Goal: Task Accomplishment & Management: Manage account settings

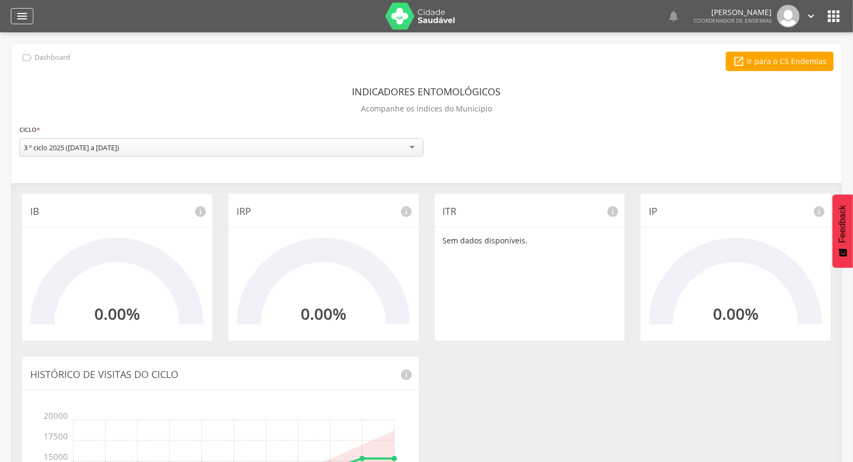
click at [12, 12] on div "" at bounding box center [22, 16] width 23 height 16
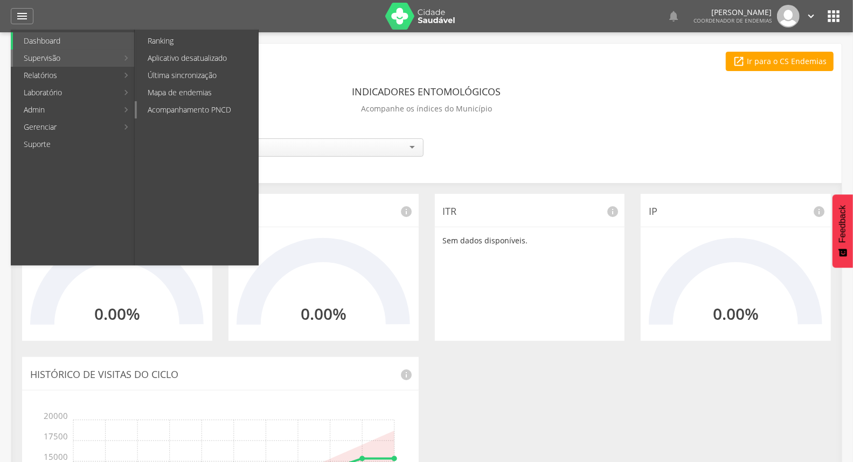
click at [187, 113] on link "Acompanhamento PNCD" at bounding box center [197, 109] width 121 height 17
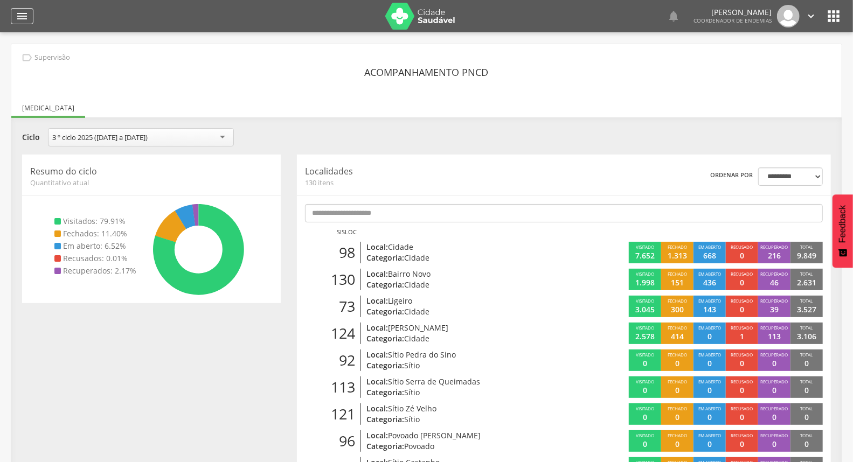
click at [22, 19] on icon "" at bounding box center [22, 16] width 13 height 13
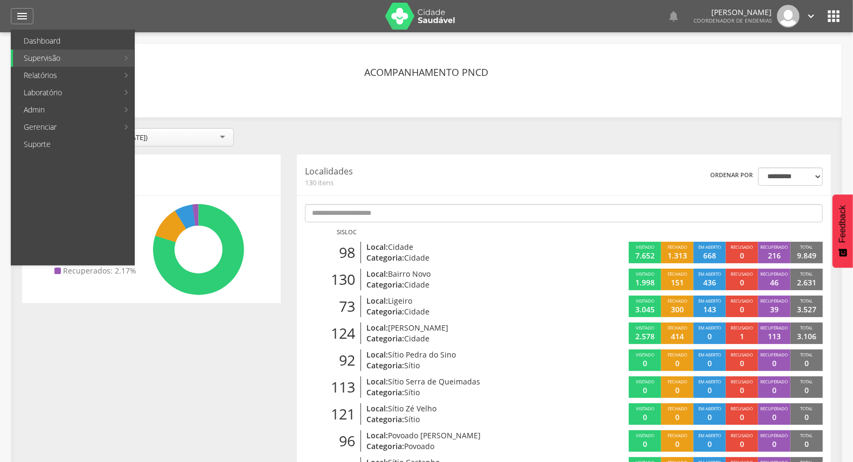
click at [440, 144] on div "**********" at bounding box center [426, 138] width 825 height 21
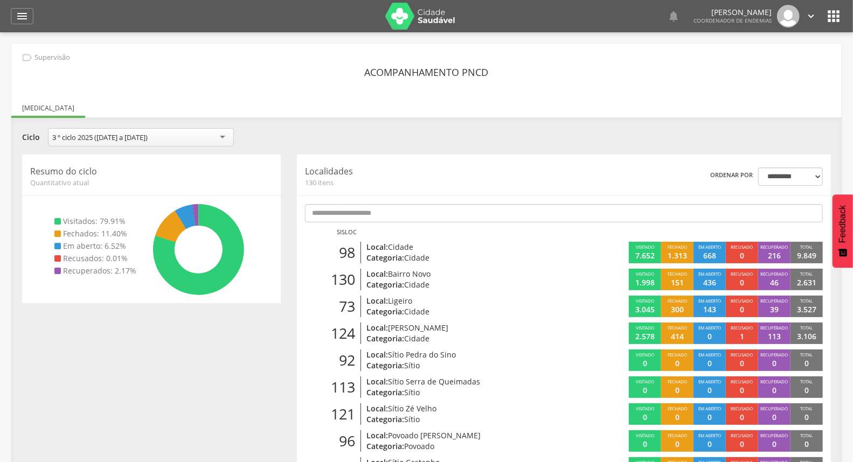
click at [435, 250] on p "Local: Cidade" at bounding box center [454, 247] width 174 height 11
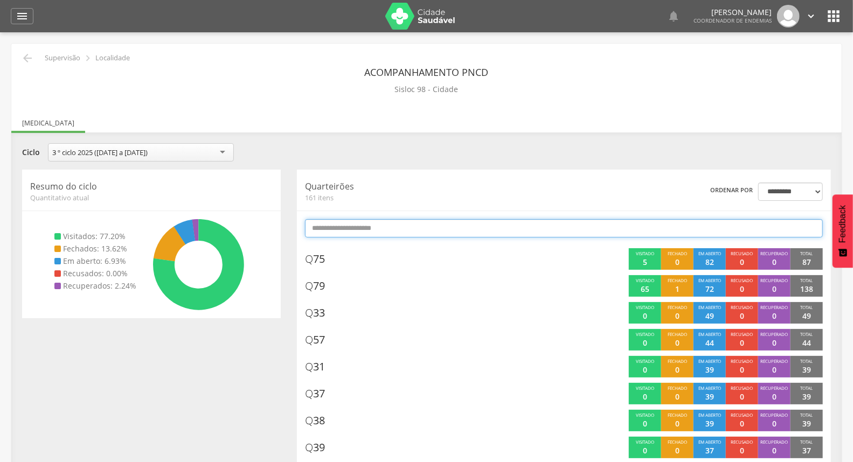
click at [461, 229] on input "text" at bounding box center [564, 228] width 518 height 18
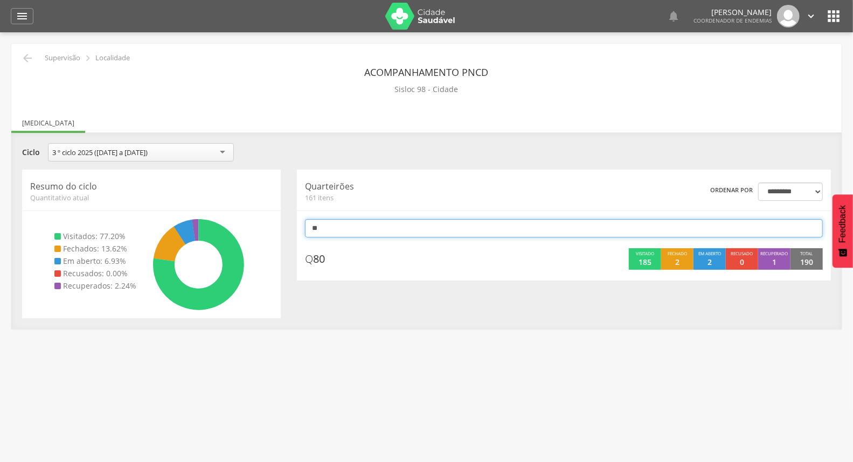
type input "*"
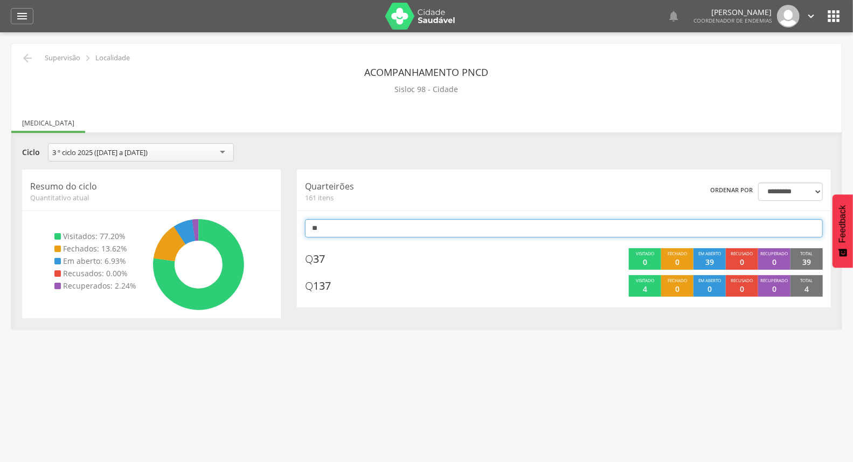
type input "*"
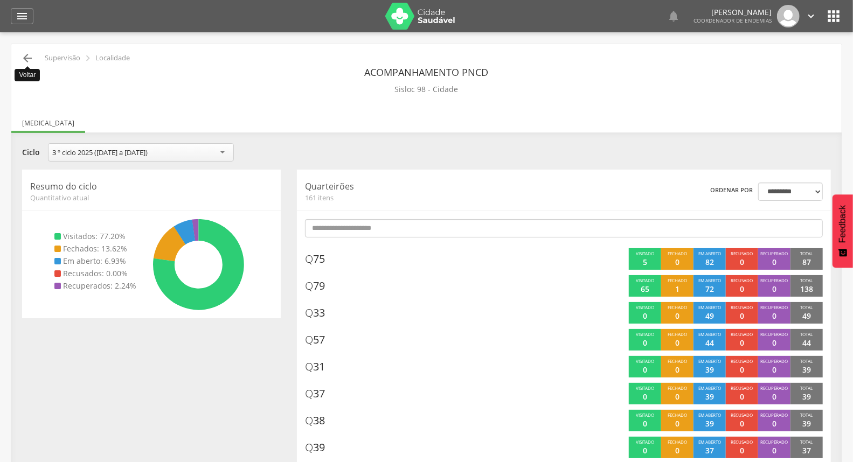
click at [28, 63] on icon "" at bounding box center [27, 58] width 13 height 13
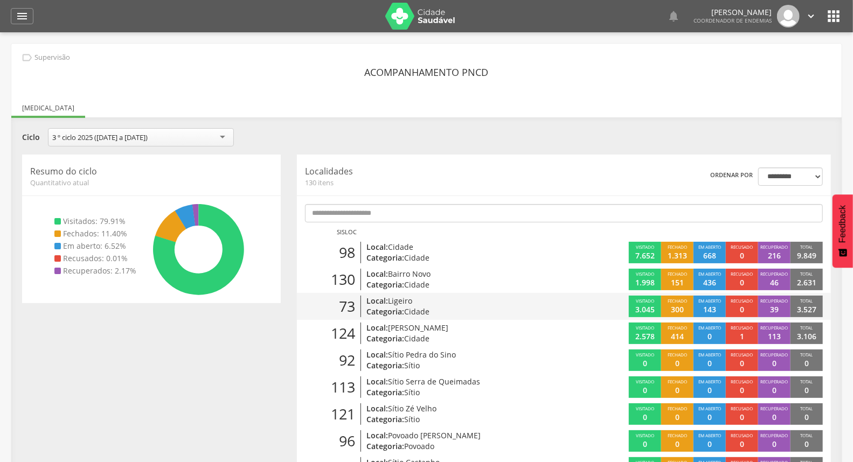
click at [493, 308] on p "Categoria: Cidade" at bounding box center [454, 312] width 174 height 11
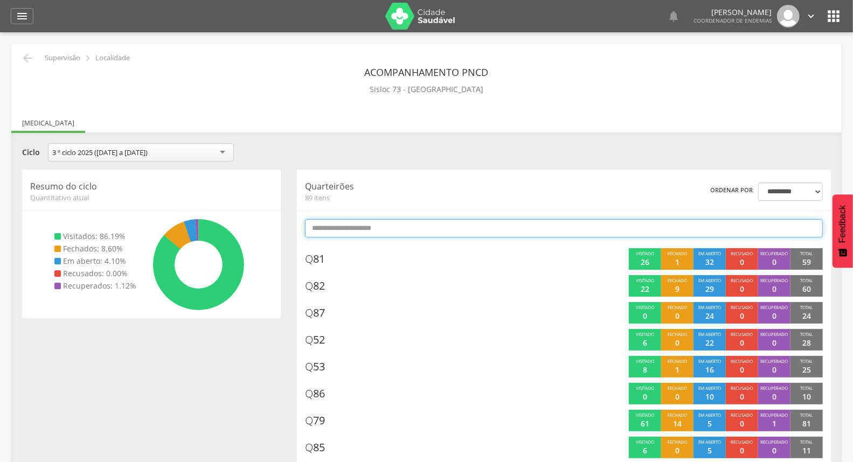
click at [499, 226] on input "text" at bounding box center [564, 228] width 518 height 18
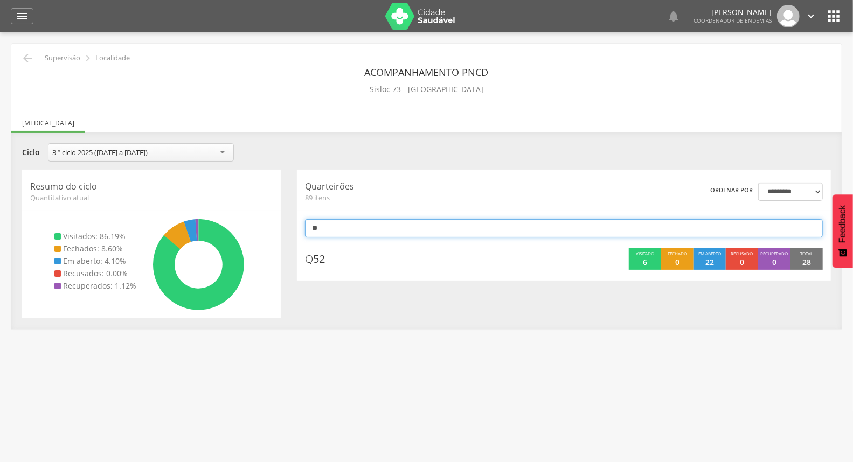
type input "*"
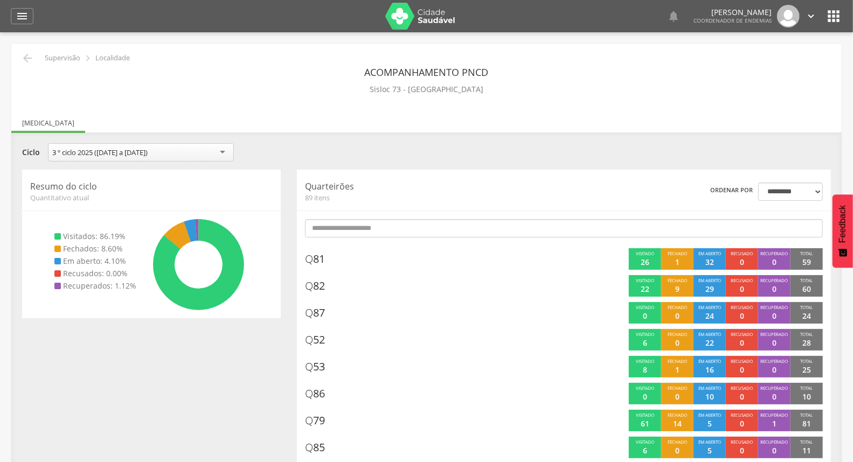
drag, startPoint x: 526, startPoint y: 137, endPoint x: 2, endPoint y: 65, distance: 529.4
click at [31, 18] on div "" at bounding box center [22, 16] width 23 height 16
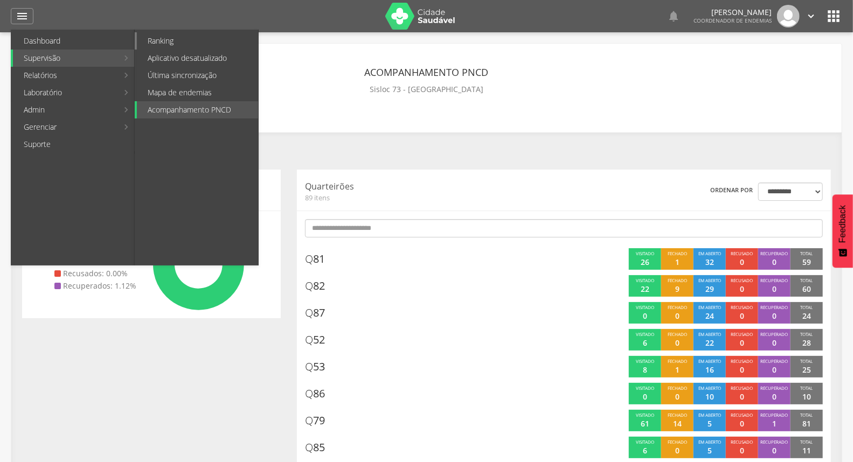
click at [170, 39] on link "Ranking" at bounding box center [197, 40] width 121 height 17
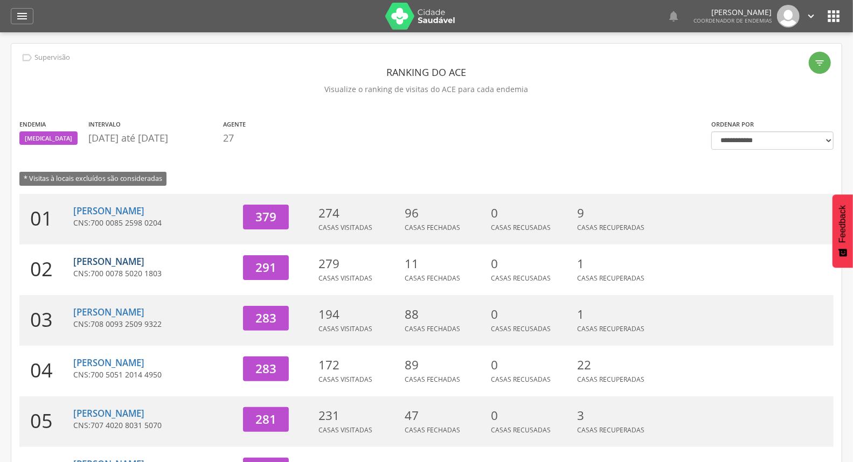
click at [99, 266] on link "[PERSON_NAME]" at bounding box center [108, 261] width 71 height 12
type input "**********"
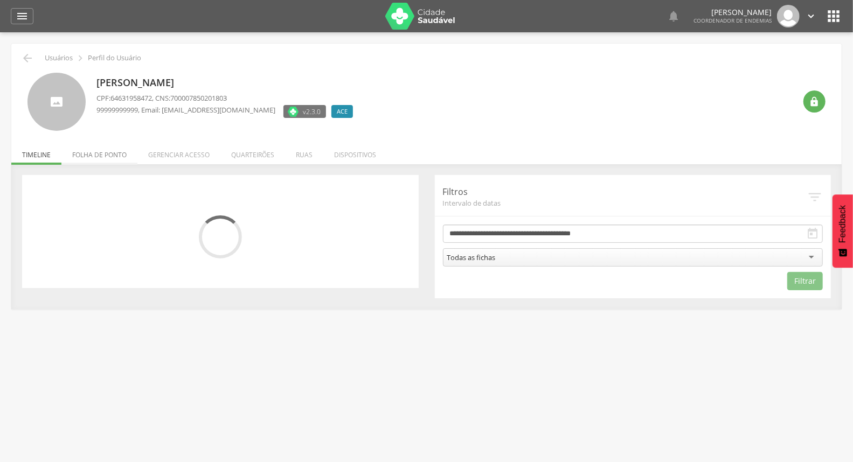
click at [105, 155] on li "Folha de ponto" at bounding box center [99, 152] width 76 height 25
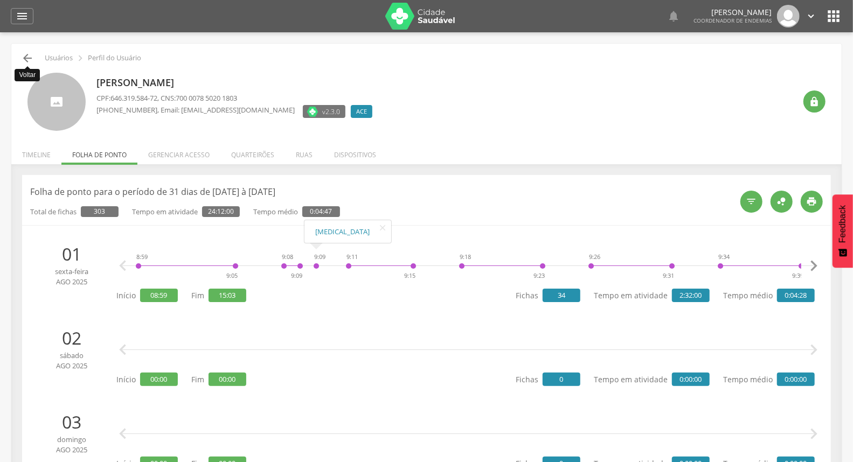
click at [33, 60] on icon "" at bounding box center [27, 58] width 13 height 13
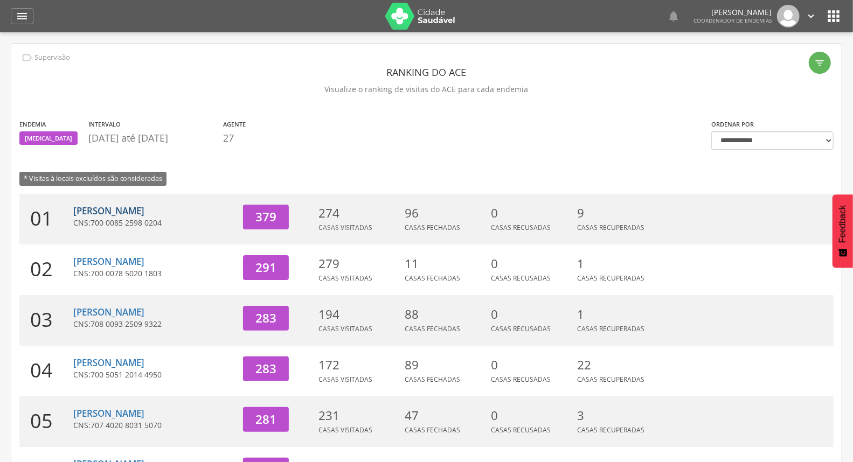
click at [126, 205] on link "[PERSON_NAME]" at bounding box center [108, 211] width 71 height 12
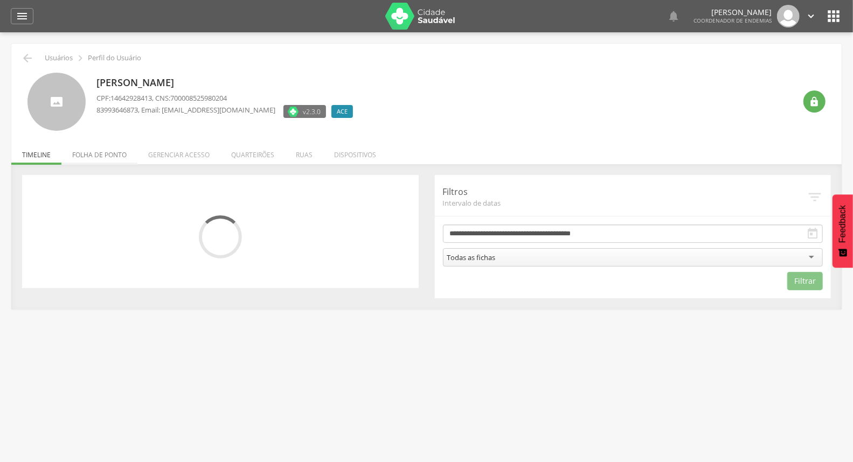
click at [94, 161] on li "Folha de ponto" at bounding box center [99, 152] width 76 height 25
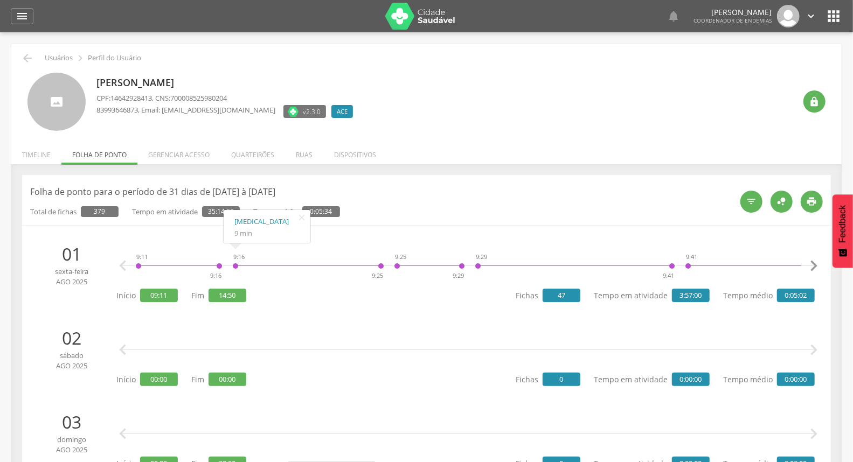
click at [44, 157] on li "Timeline" at bounding box center [36, 152] width 50 height 25
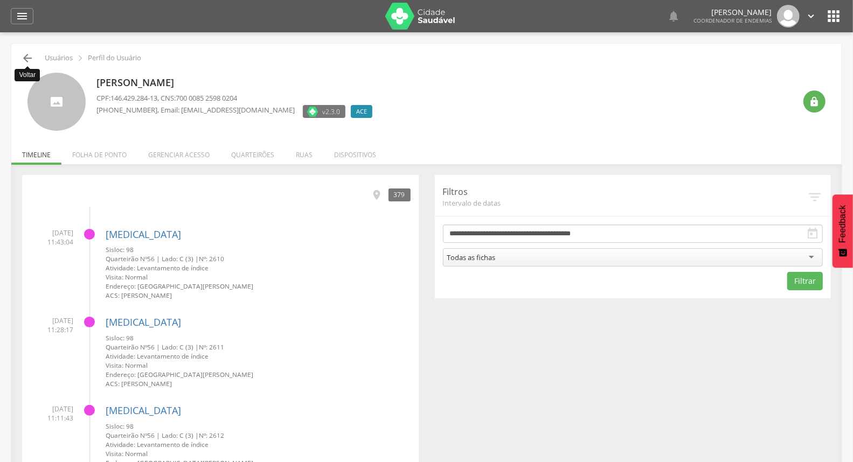
click at [24, 60] on icon "" at bounding box center [27, 58] width 13 height 13
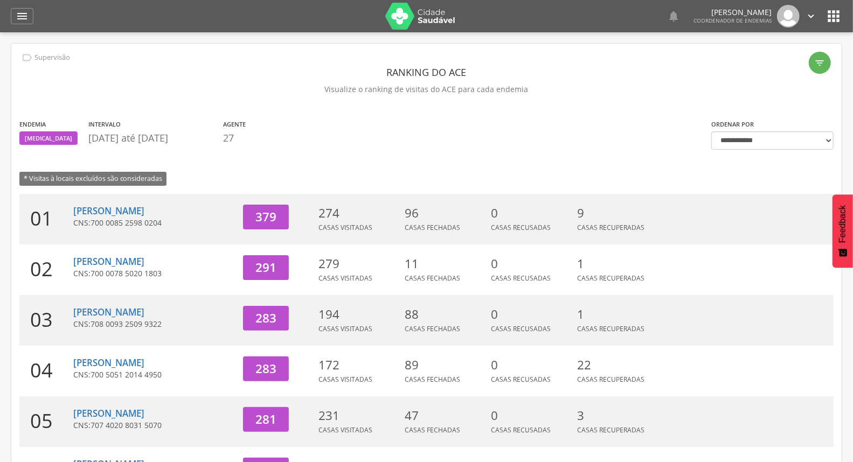
scroll to position [179, 0]
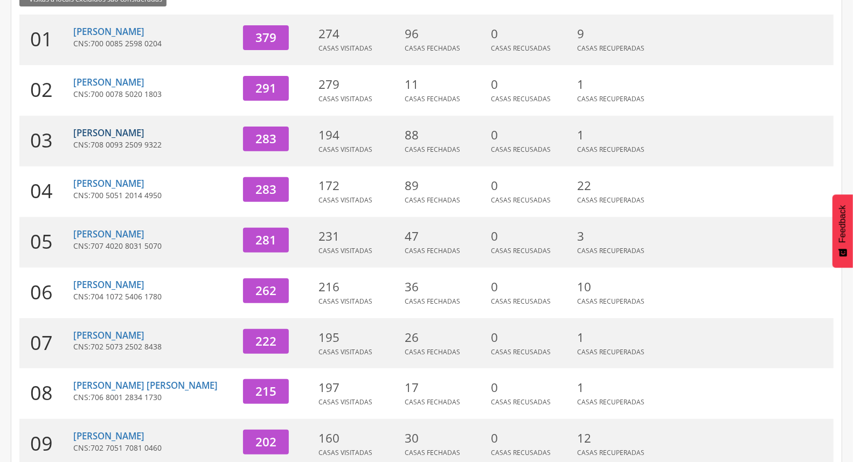
click at [111, 135] on link "[PERSON_NAME]" at bounding box center [108, 133] width 71 height 12
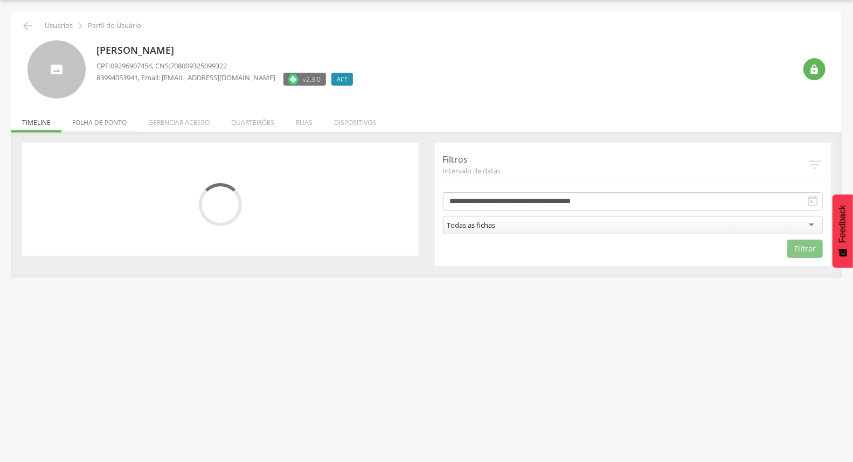
click at [96, 125] on li "Folha de ponto" at bounding box center [99, 119] width 76 height 25
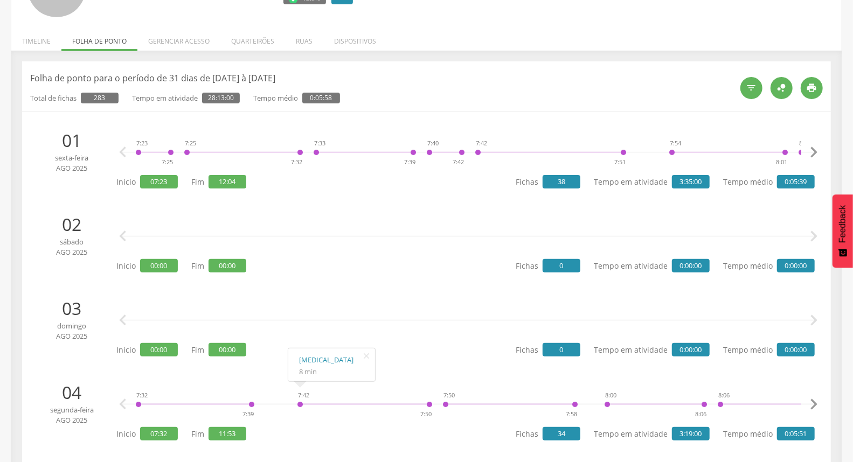
scroll to position [0, 0]
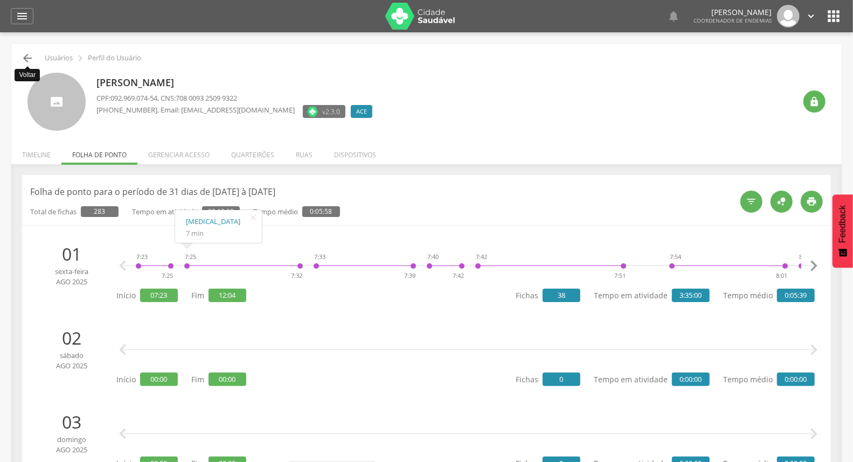
click at [29, 56] on icon "" at bounding box center [27, 58] width 13 height 13
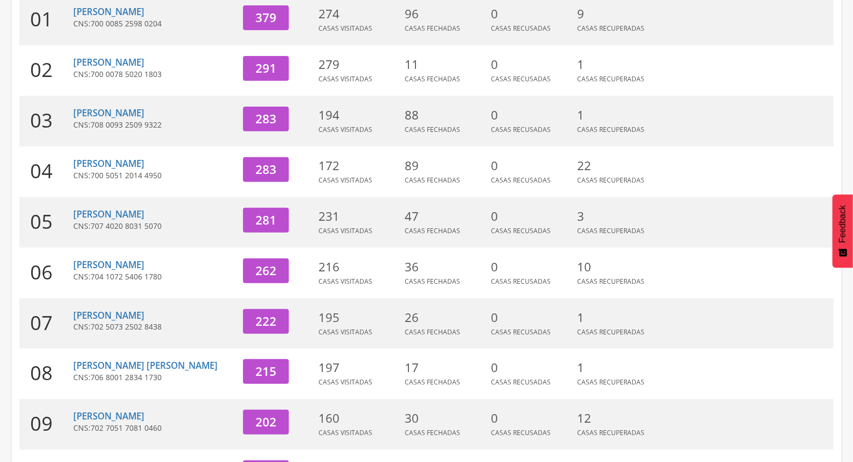
scroll to position [212, 0]
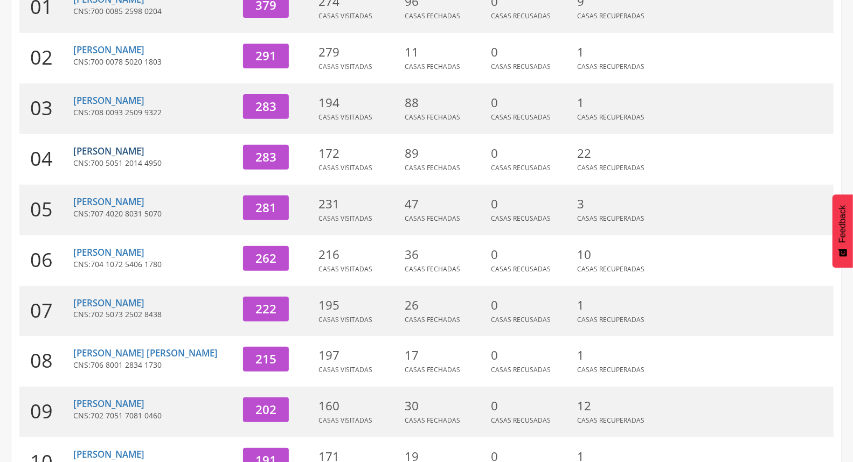
click at [103, 150] on link "[PERSON_NAME]" at bounding box center [108, 151] width 71 height 12
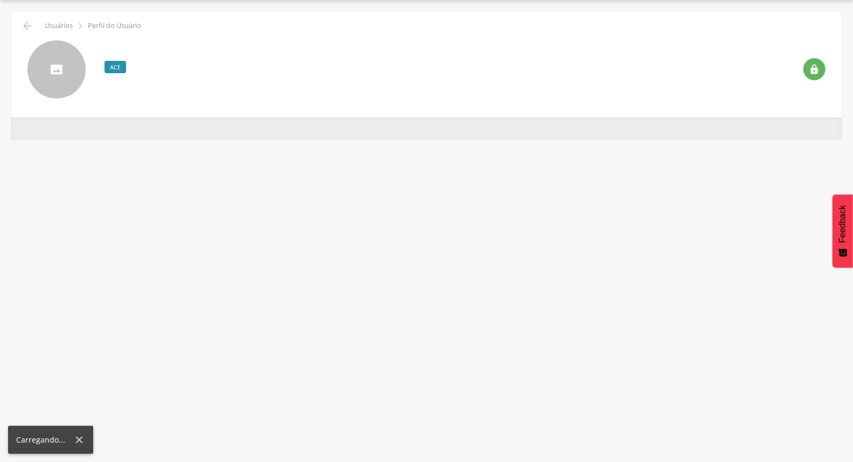
scroll to position [32, 0]
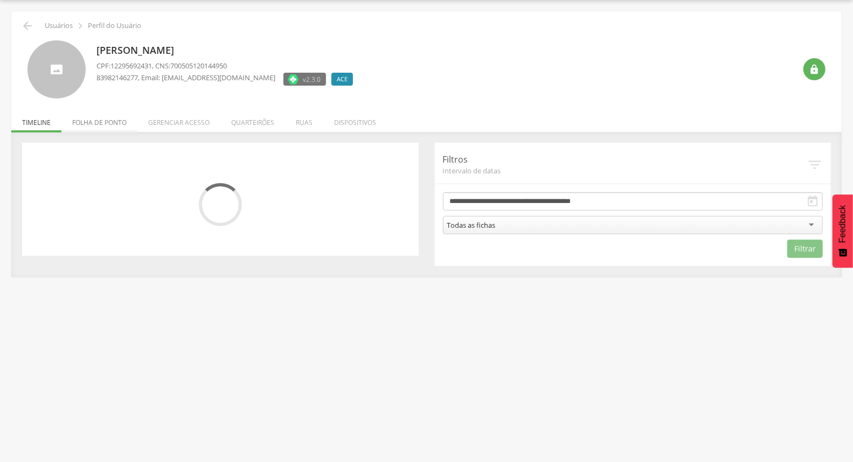
click at [110, 125] on li "Folha de ponto" at bounding box center [99, 119] width 76 height 25
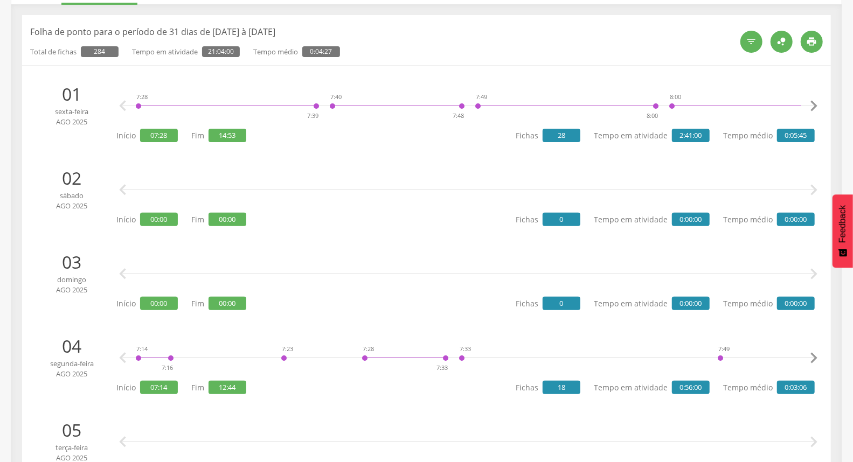
scroll to position [0, 0]
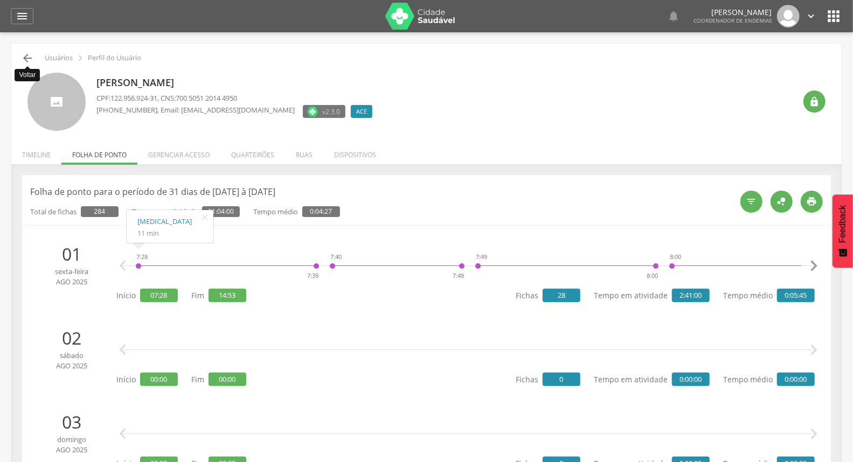
click at [27, 56] on icon "" at bounding box center [27, 58] width 13 height 13
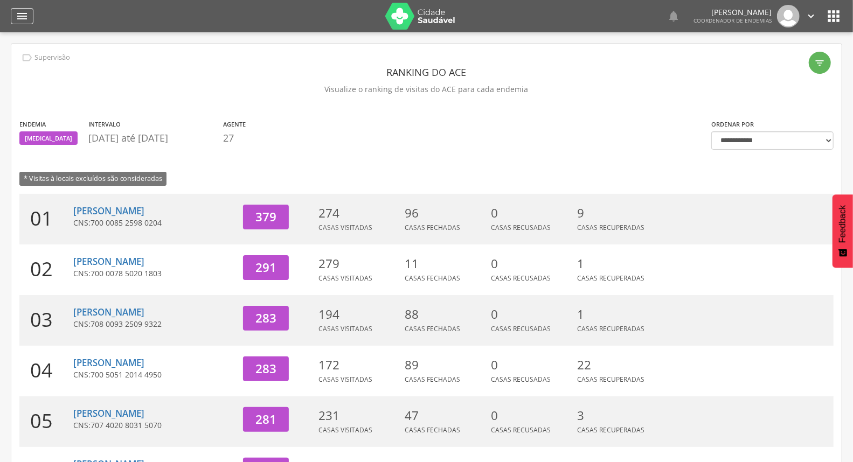
click at [27, 12] on icon "" at bounding box center [22, 16] width 13 height 13
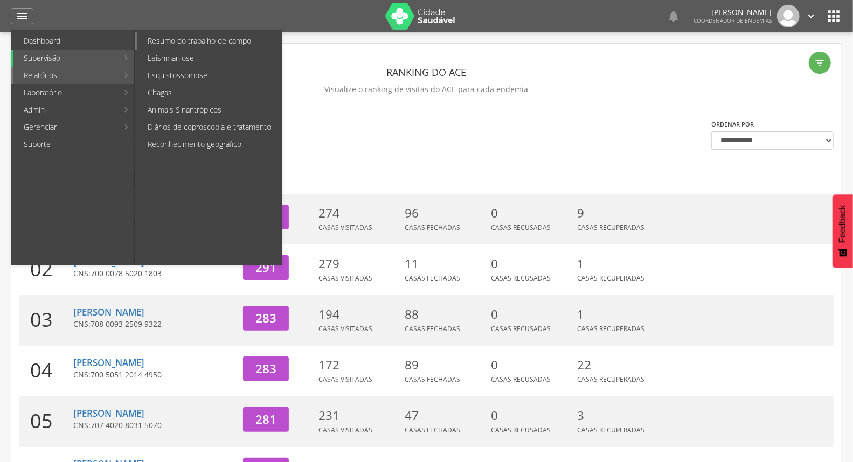
click at [170, 39] on link "Resumo do trabalho de campo" at bounding box center [209, 40] width 145 height 17
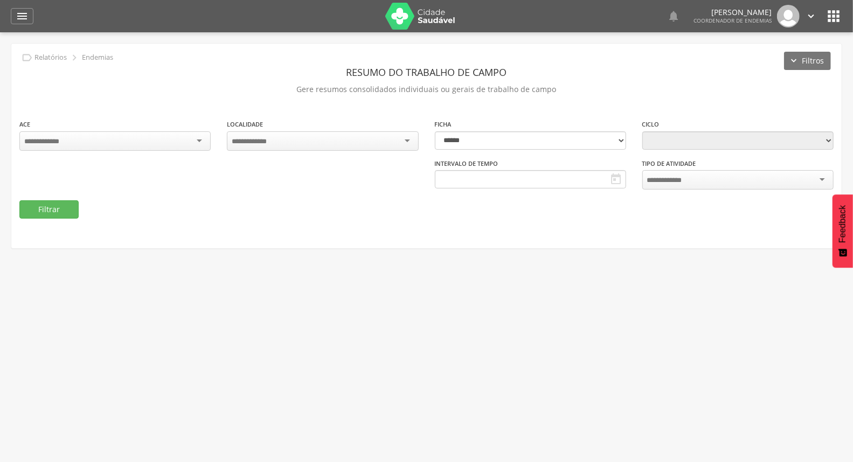
type input "**********"
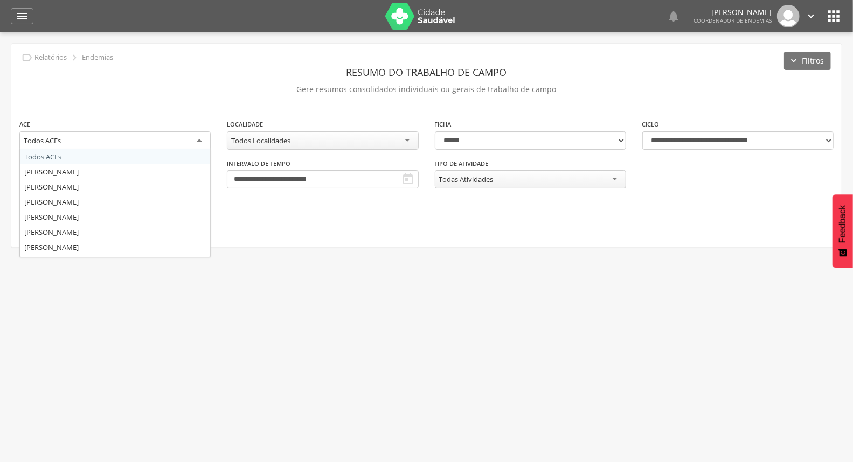
click at [73, 142] on div "Todos ACEs" at bounding box center [114, 141] width 191 height 19
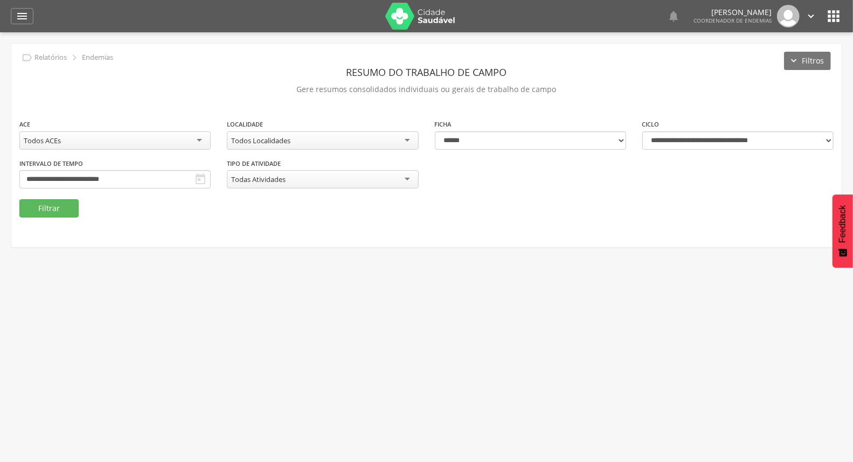
click at [148, 102] on div "**********" at bounding box center [426, 146] width 831 height 204
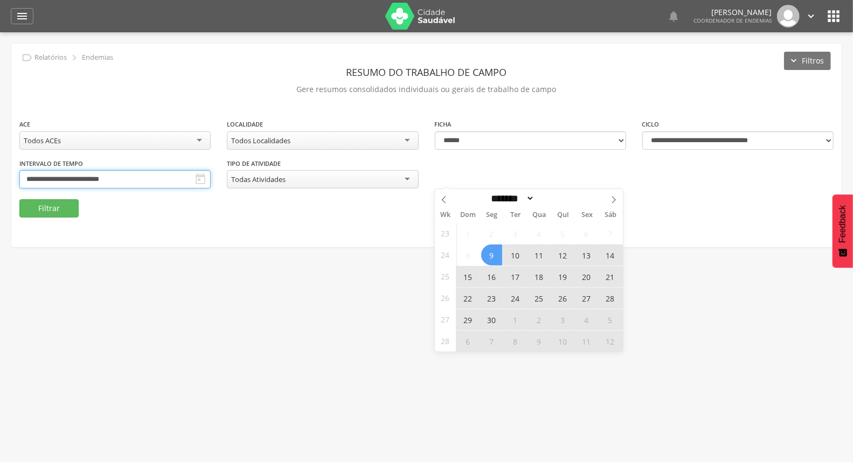
click at [211, 172] on input "**********" at bounding box center [114, 179] width 191 height 18
click at [608, 198] on span at bounding box center [614, 198] width 18 height 18
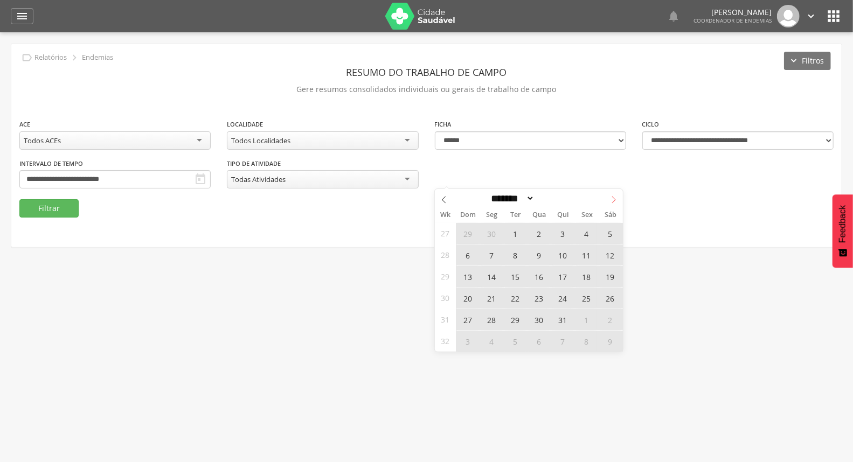
click at [608, 198] on span at bounding box center [614, 198] width 18 height 18
select select "*"
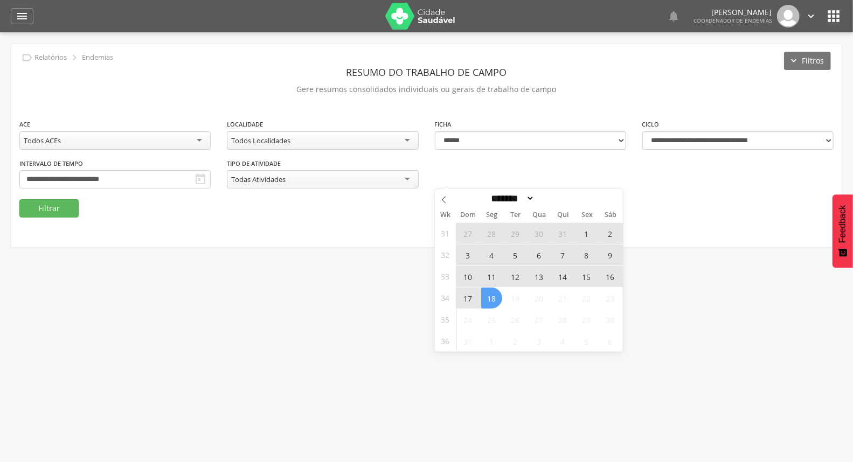
click at [583, 275] on span "15" at bounding box center [586, 276] width 21 height 21
type input "**********"
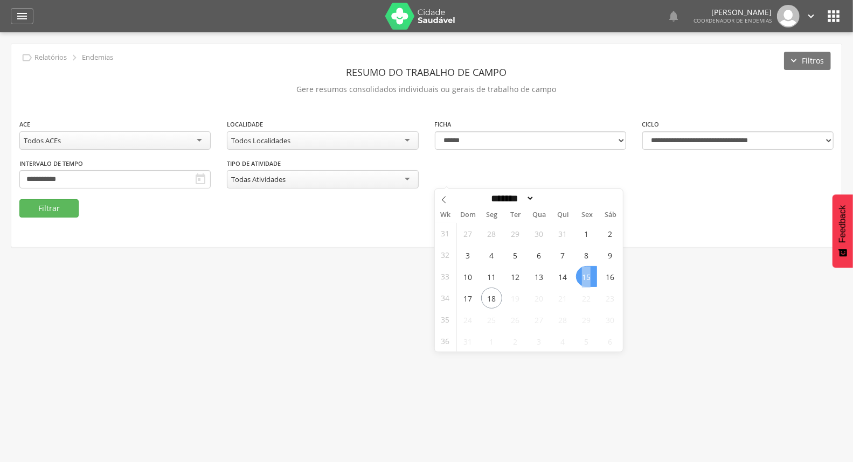
click at [583, 275] on span "15" at bounding box center [586, 276] width 21 height 21
click at [40, 206] on button "Filtrar" at bounding box center [48, 208] width 59 height 18
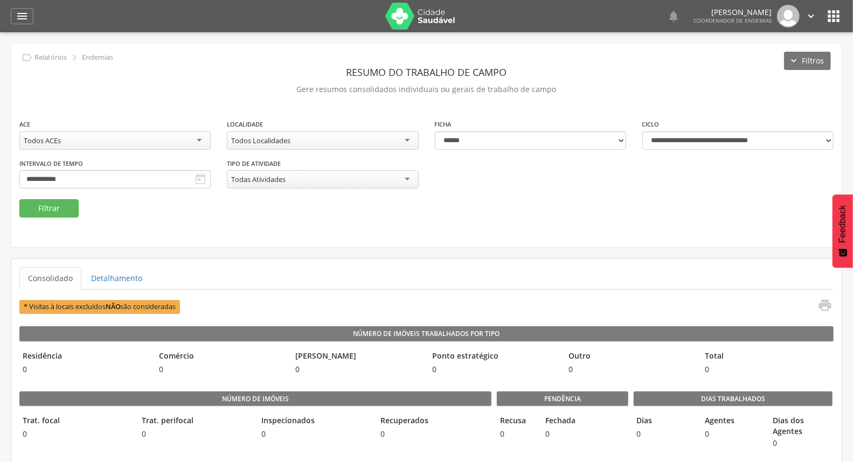
click at [807, 14] on icon "" at bounding box center [811, 16] width 12 height 12
click at [771, 65] on link "Sair" at bounding box center [773, 62] width 85 height 13
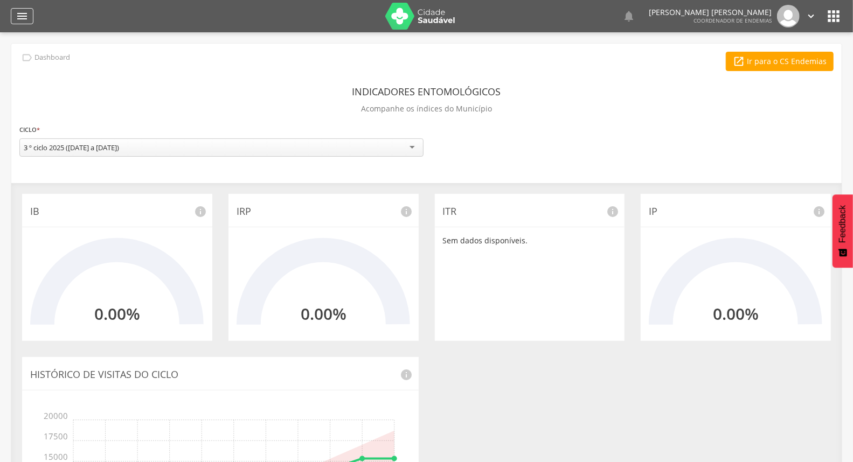
click at [19, 18] on icon "" at bounding box center [22, 16] width 13 height 13
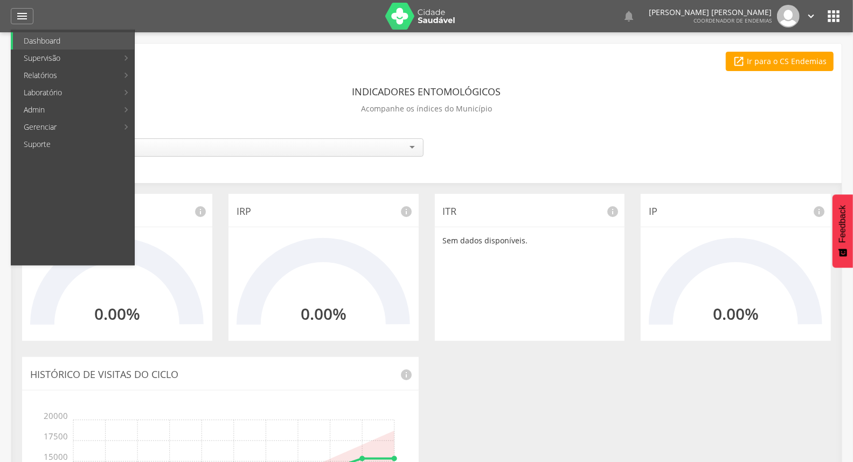
click at [206, 106] on link "Acompanhamento PNCD" at bounding box center [197, 109] width 121 height 17
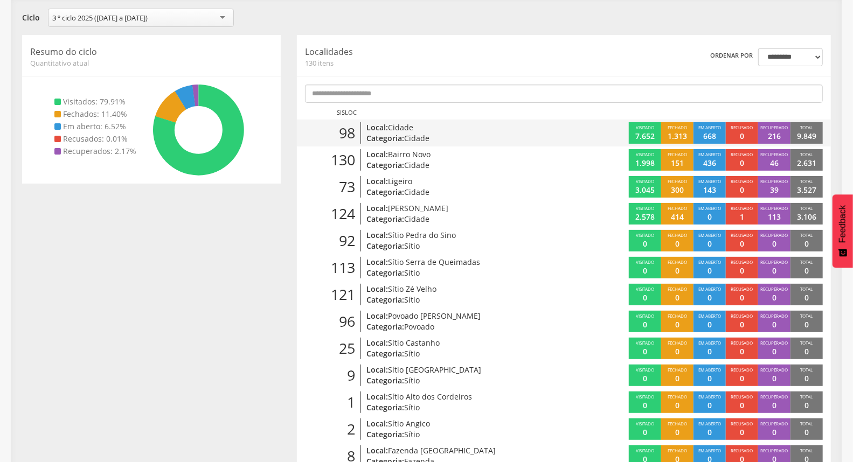
click at [500, 135] on p "Categoria: Cidade" at bounding box center [454, 138] width 174 height 11
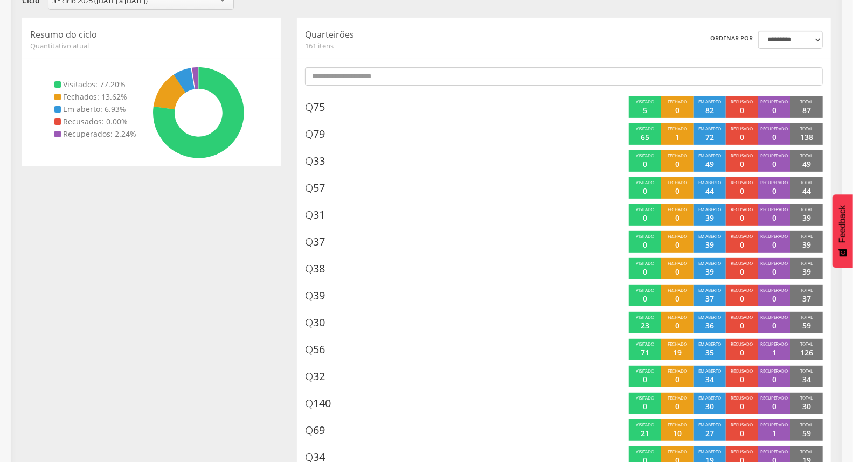
scroll to position [92, 0]
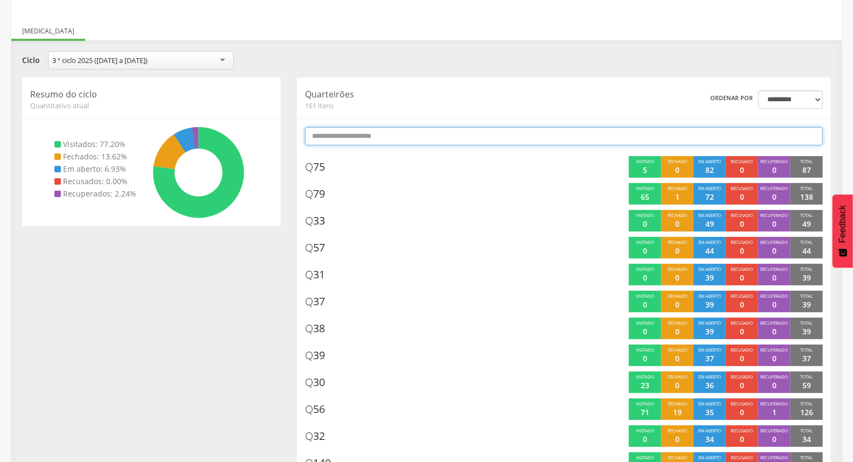
click at [410, 136] on input "text" at bounding box center [564, 136] width 518 height 18
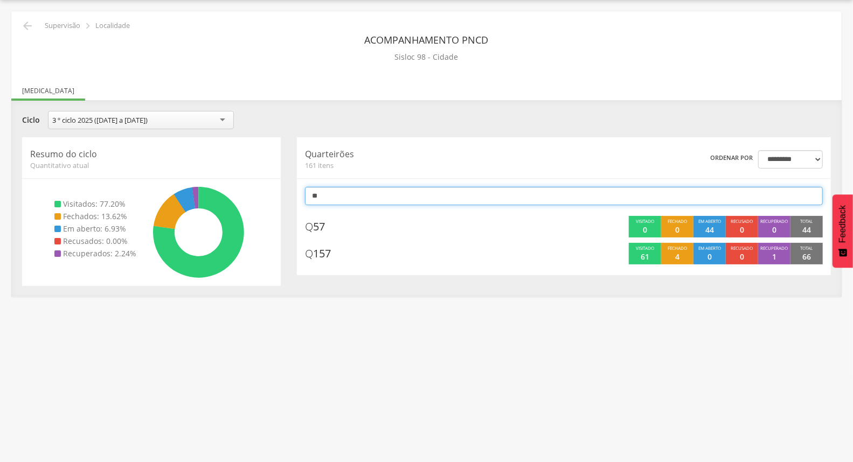
scroll to position [32, 0]
type input "*"
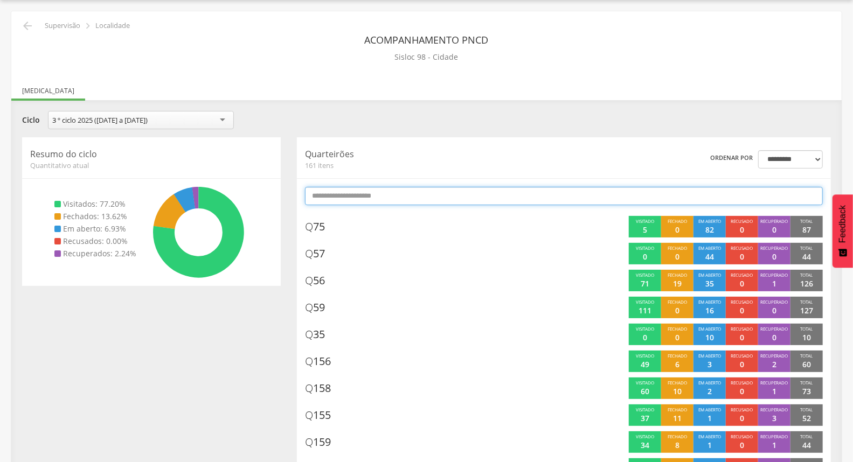
scroll to position [92, 0]
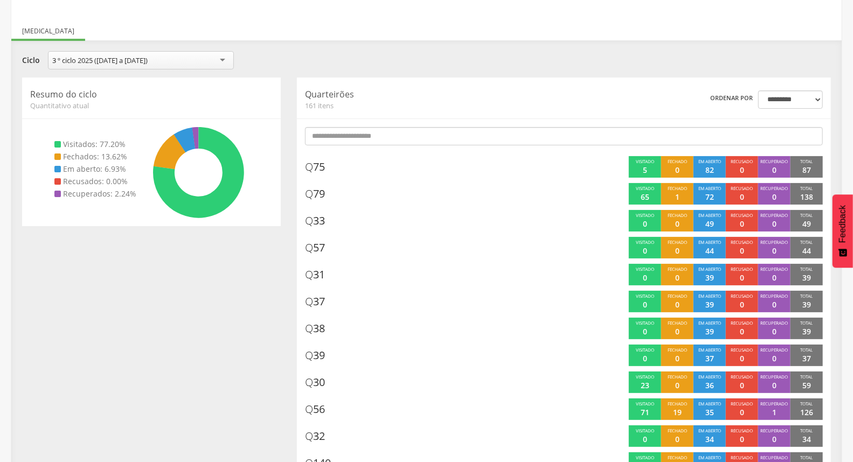
click at [453, 66] on div "**********" at bounding box center [426, 61] width 825 height 21
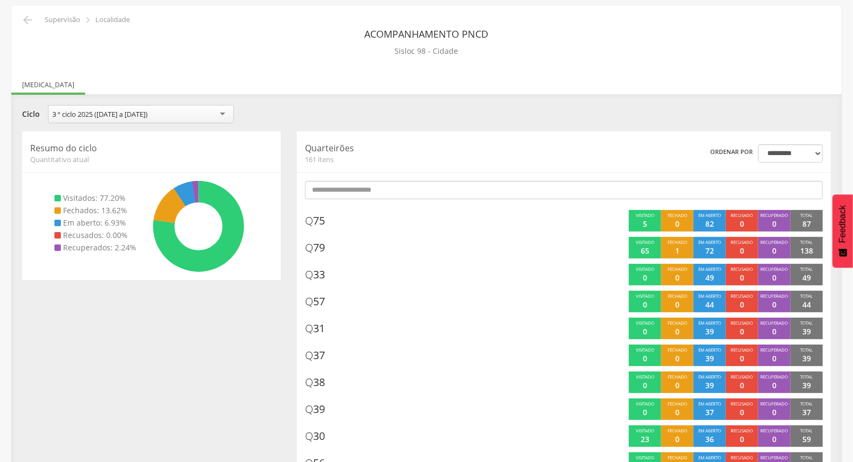
scroll to position [0, 0]
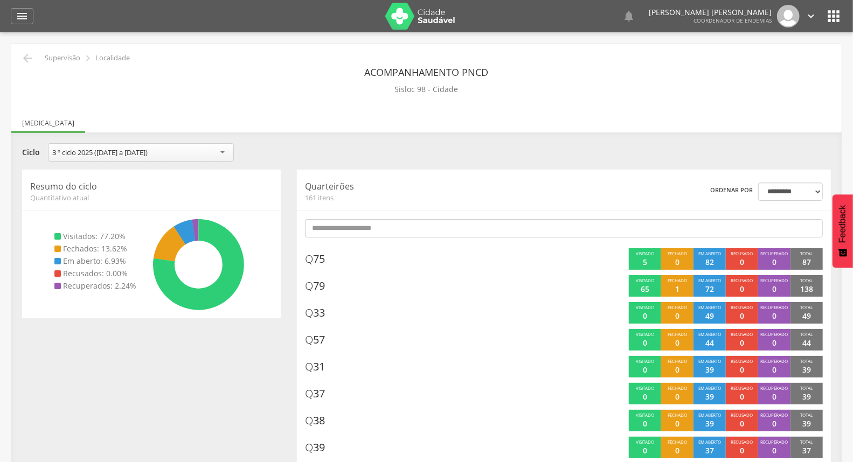
click at [544, 144] on div "**********" at bounding box center [426, 153] width 825 height 21
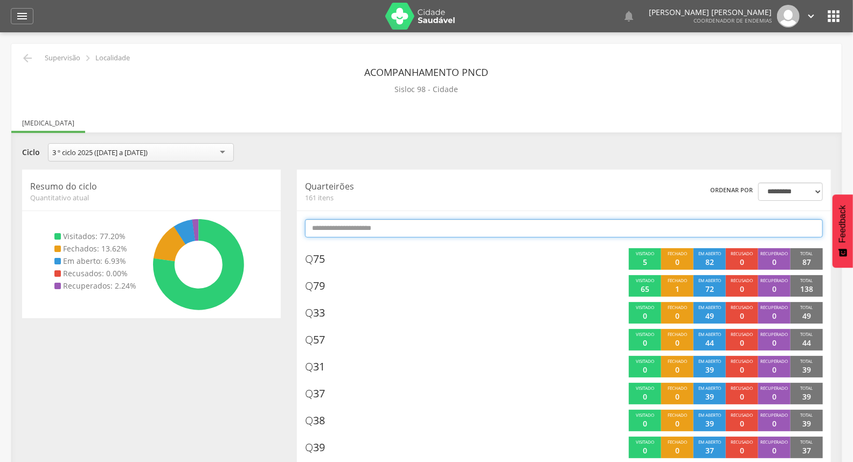
click at [483, 227] on input "text" at bounding box center [564, 228] width 518 height 18
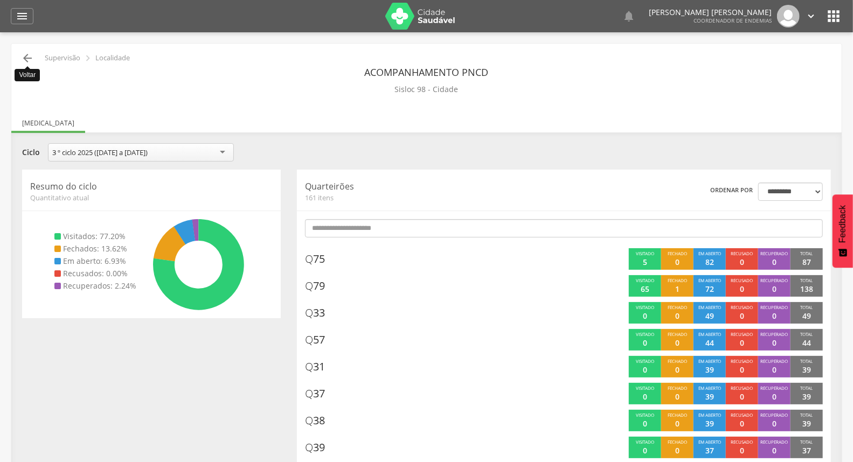
click at [26, 55] on icon "" at bounding box center [27, 58] width 13 height 13
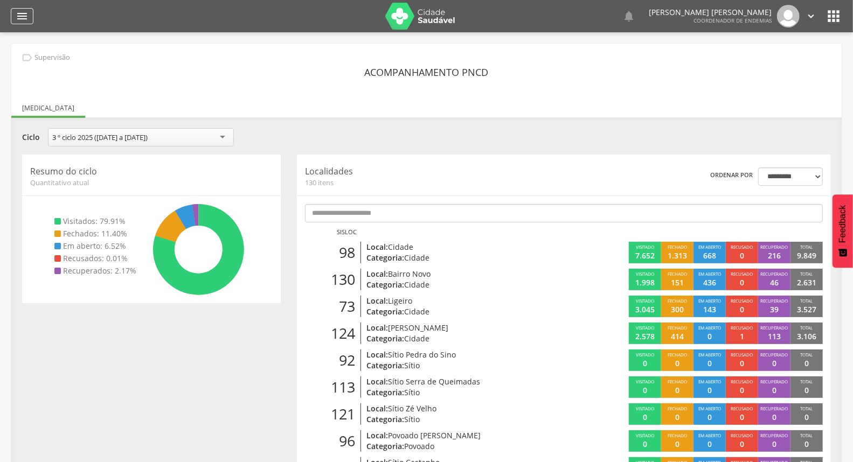
click at [31, 16] on div "" at bounding box center [22, 16] width 23 height 16
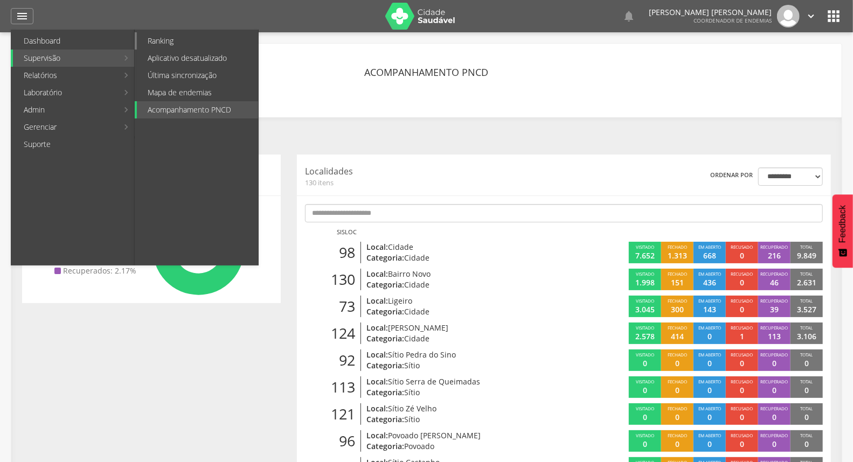
click at [189, 42] on link "Ranking" at bounding box center [197, 40] width 121 height 17
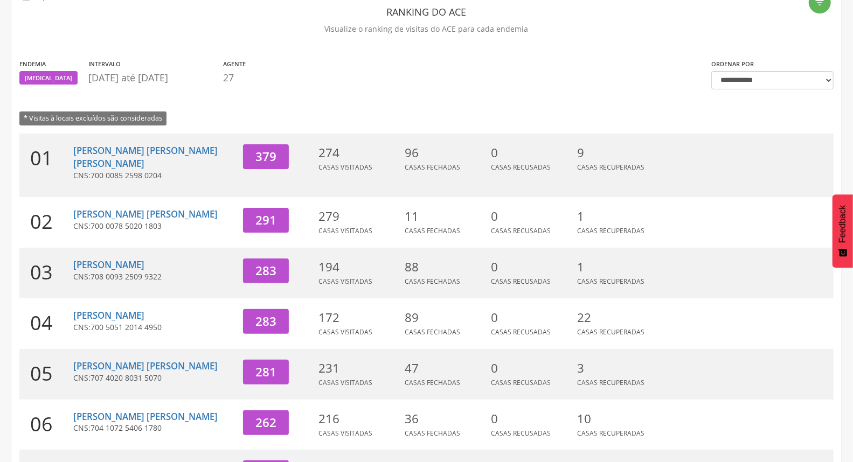
scroll to position [60, 0]
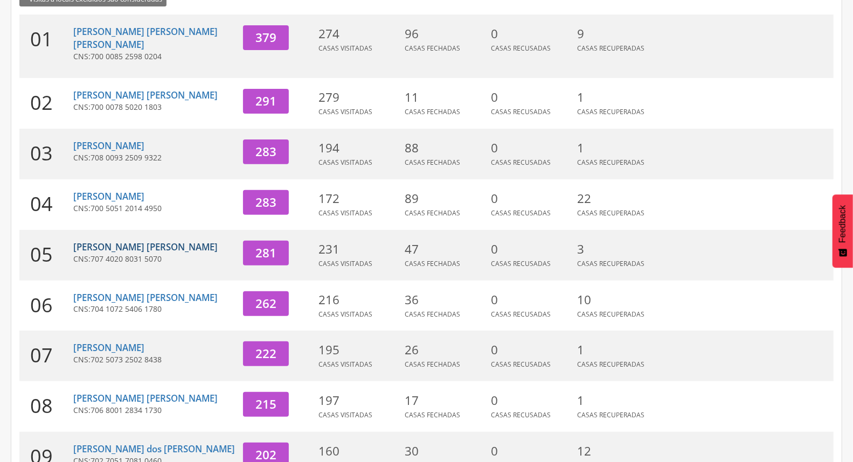
drag, startPoint x: 129, startPoint y: 232, endPoint x: 168, endPoint y: 216, distance: 41.5
click at [129, 241] on link "[PERSON_NAME]" at bounding box center [145, 247] width 144 height 12
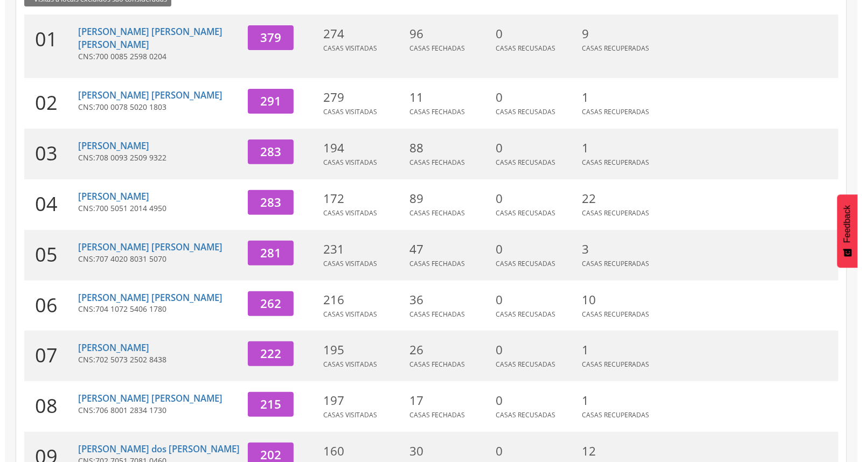
scroll to position [32, 0]
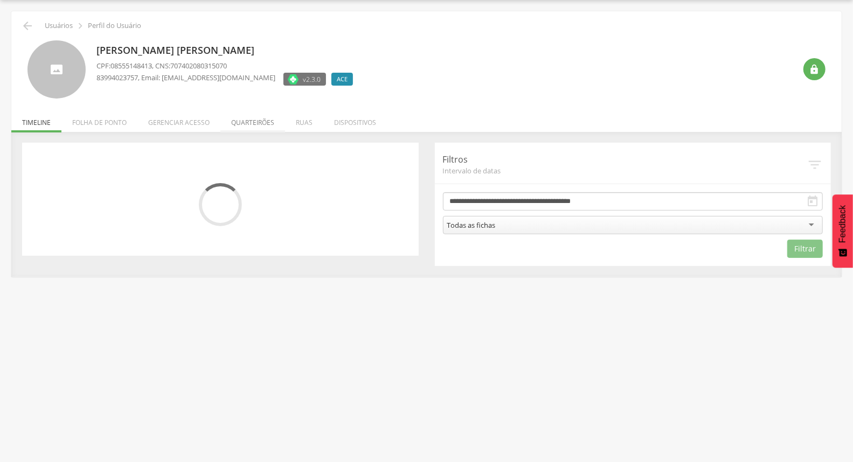
click at [257, 121] on li "Quarteirões" at bounding box center [252, 119] width 65 height 25
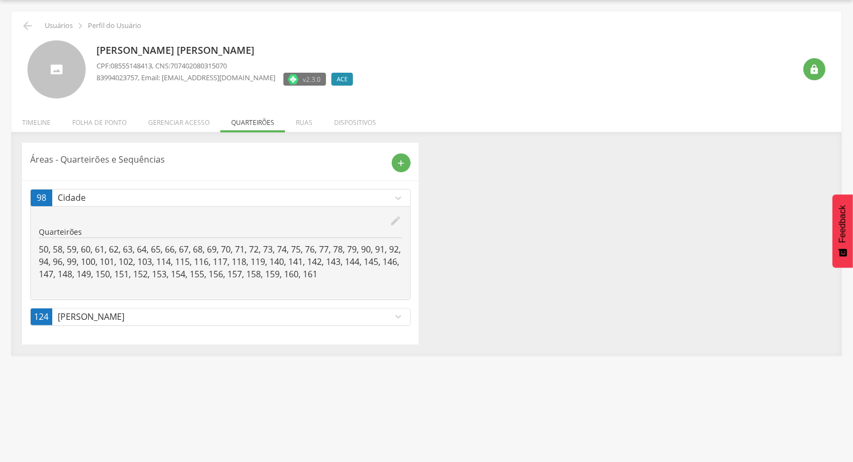
click at [396, 220] on icon "edit" at bounding box center [396, 221] width 12 height 12
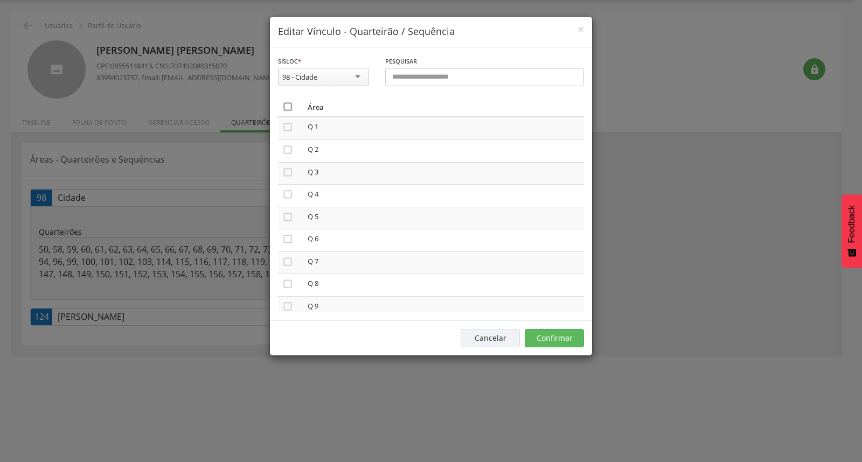
click at [286, 104] on icon "" at bounding box center [287, 106] width 11 height 11
click at [286, 104] on icon "" at bounding box center [287, 106] width 11 height 11
click at [291, 173] on icon "" at bounding box center [287, 178] width 11 height 11
click at [289, 195] on icon "" at bounding box center [287, 200] width 11 height 11
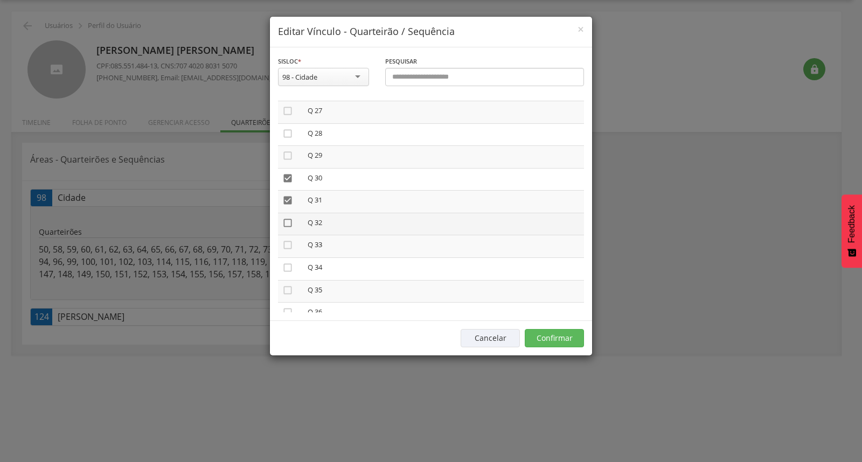
click at [292, 218] on icon "" at bounding box center [287, 223] width 11 height 11
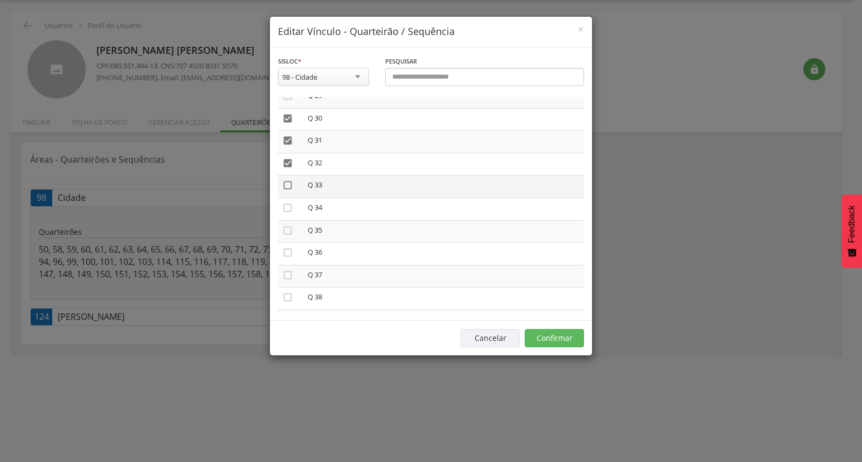
click at [289, 180] on icon "" at bounding box center [287, 185] width 11 height 11
click at [288, 203] on icon "" at bounding box center [287, 208] width 11 height 11
click at [289, 225] on icon "" at bounding box center [287, 230] width 11 height 11
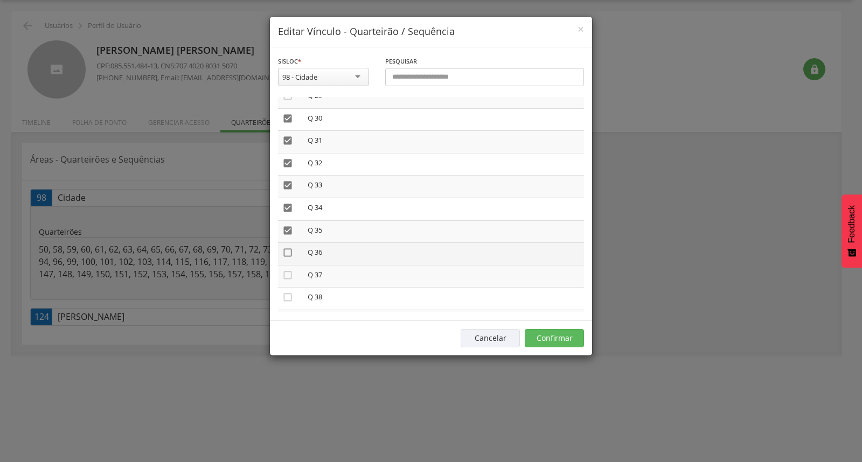
click at [288, 247] on icon "" at bounding box center [287, 252] width 11 height 11
click at [288, 270] on icon "" at bounding box center [287, 275] width 11 height 11
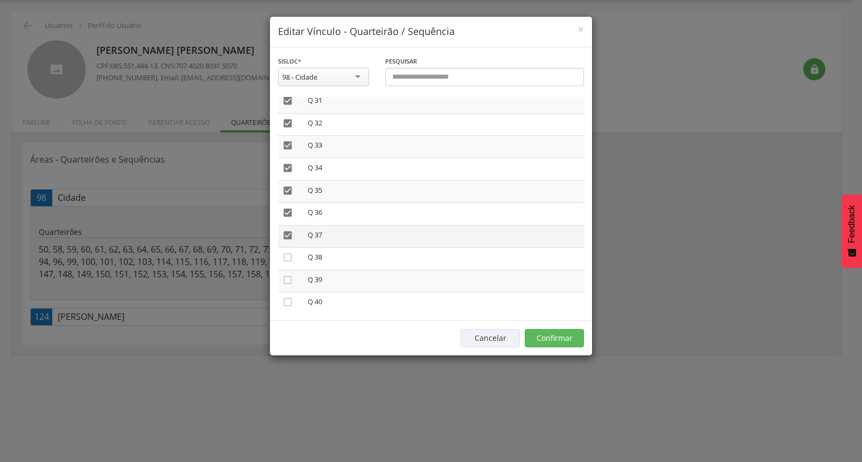
scroll to position [719, 0]
click at [288, 232] on icon "" at bounding box center [287, 237] width 11 height 11
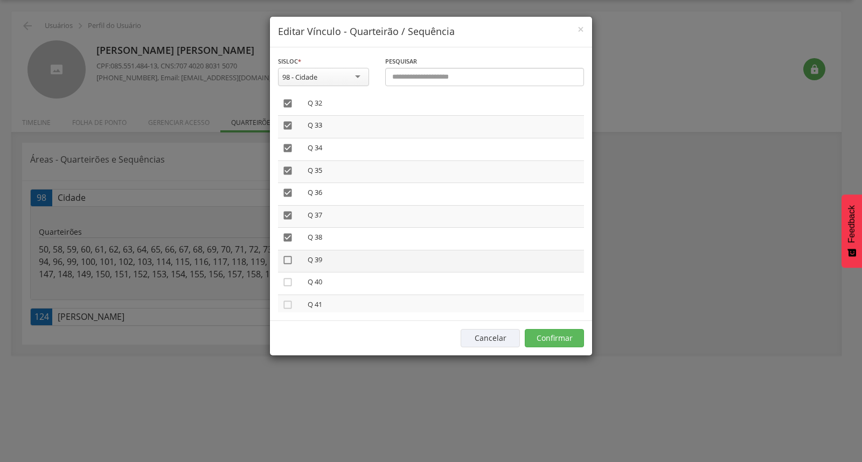
click at [286, 255] on icon "" at bounding box center [287, 260] width 11 height 11
click at [551, 333] on button "Confirmar" at bounding box center [554, 338] width 59 height 18
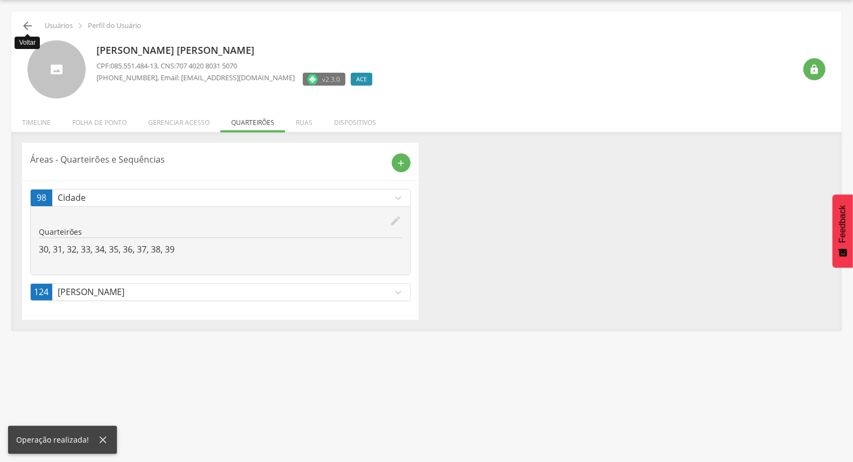
click at [24, 31] on icon "" at bounding box center [27, 25] width 13 height 13
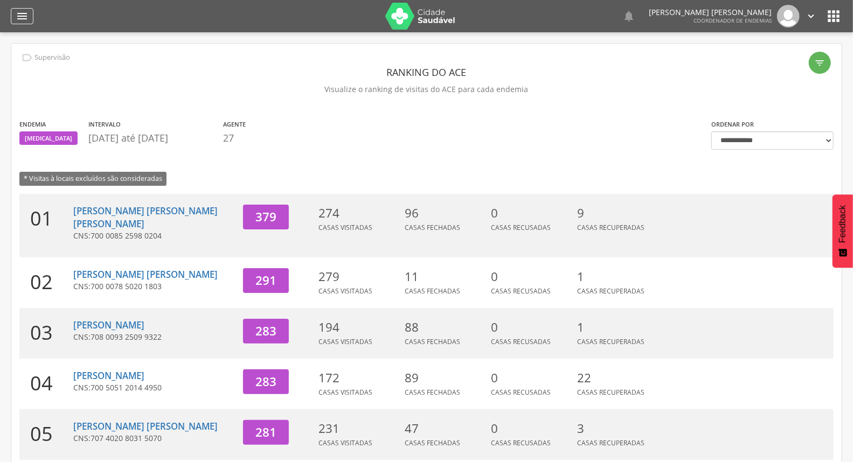
click at [27, 8] on div "" at bounding box center [22, 16] width 23 height 16
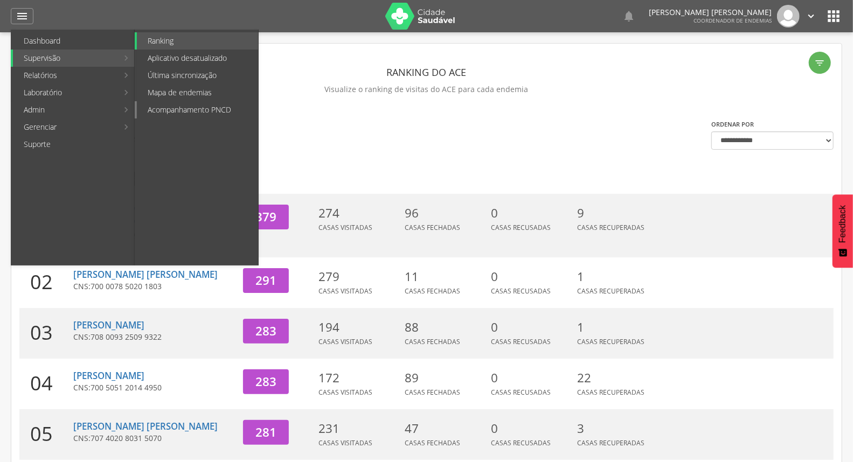
click at [215, 111] on link "Acompanhamento PNCD" at bounding box center [197, 109] width 121 height 17
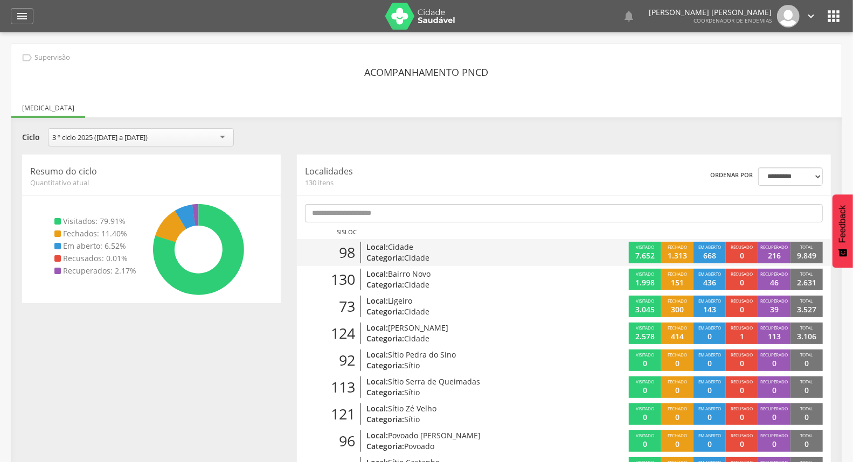
click at [432, 259] on p "Categoria: Cidade" at bounding box center [454, 258] width 174 height 11
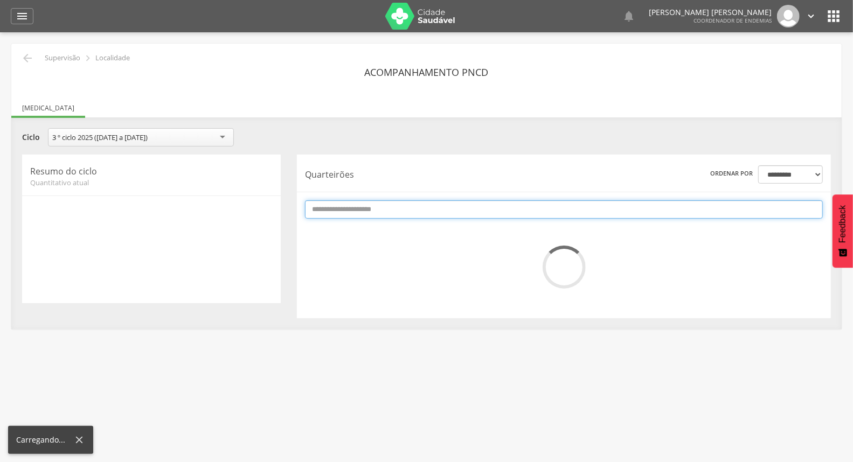
click at [476, 210] on input "text" at bounding box center [564, 210] width 518 height 18
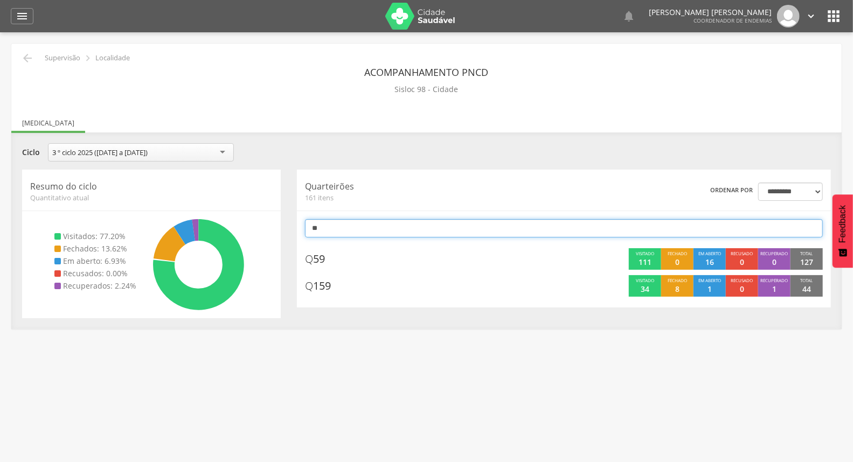
type input "*"
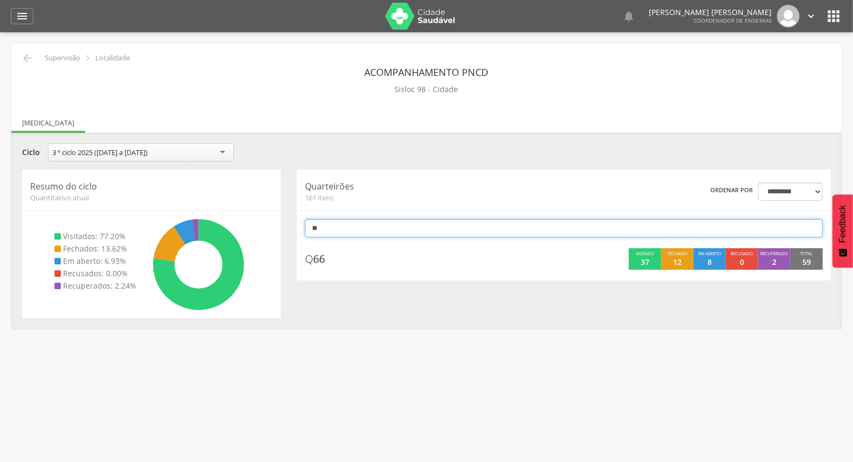
type input "*"
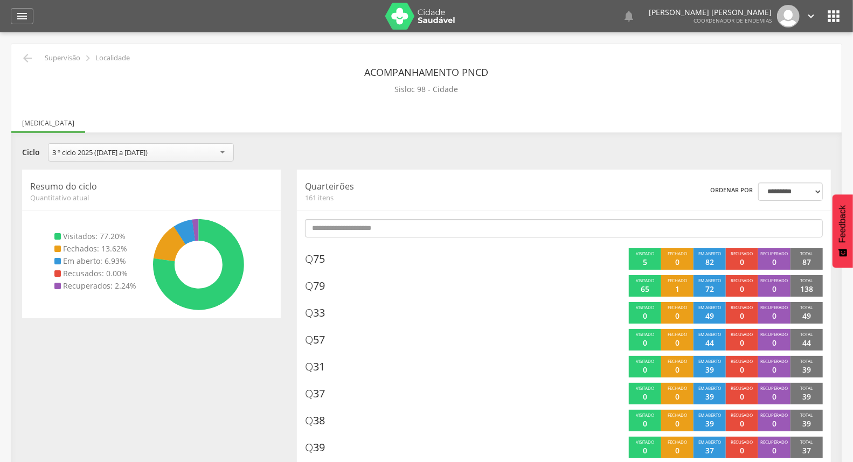
click at [487, 149] on div "**********" at bounding box center [426, 153] width 825 height 21
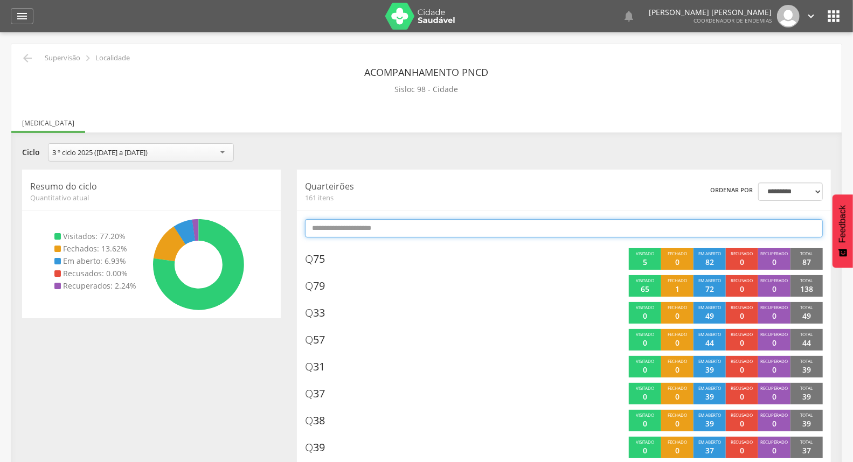
click at [357, 233] on input "text" at bounding box center [564, 228] width 518 height 18
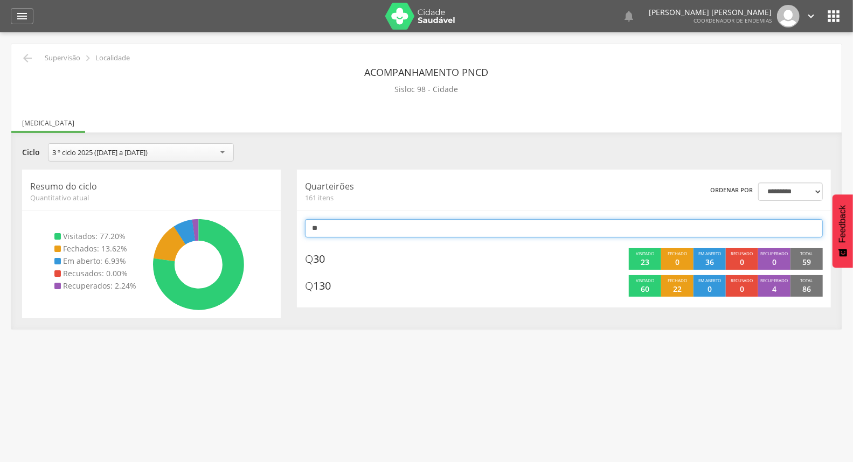
type input "*"
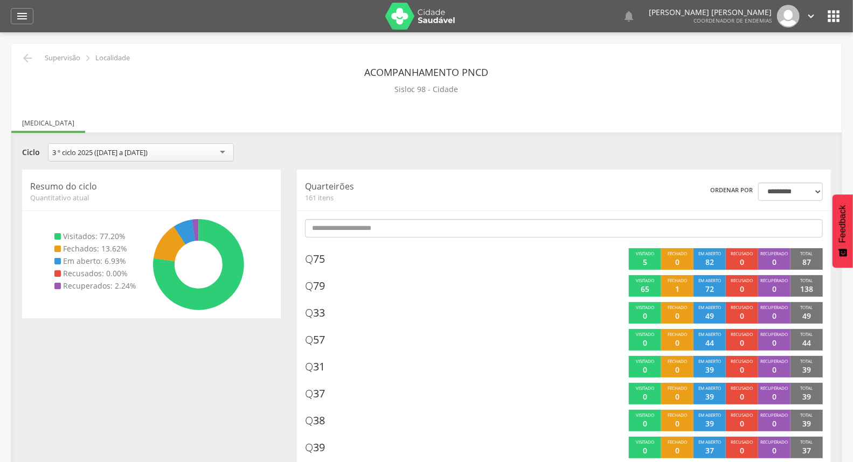
click at [434, 168] on div "**********" at bounding box center [426, 156] width 825 height 26
click at [454, 151] on div "**********" at bounding box center [426, 153] width 825 height 21
click at [24, 16] on icon "" at bounding box center [22, 16] width 13 height 13
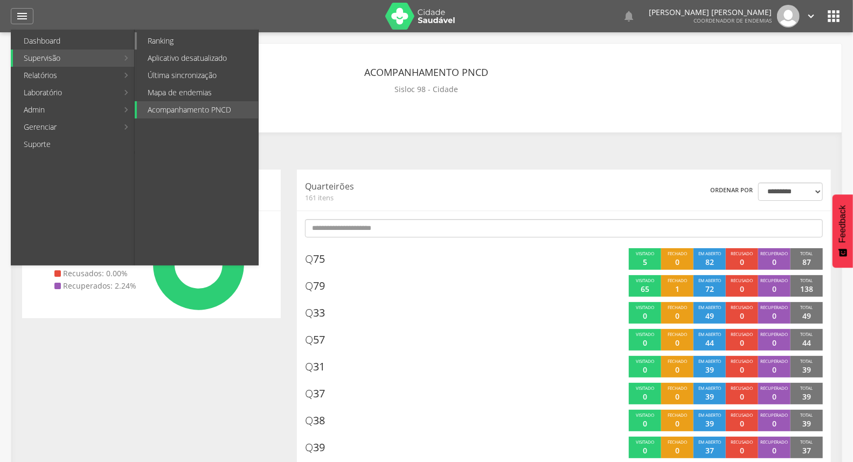
click at [158, 40] on link "Ranking" at bounding box center [197, 40] width 121 height 17
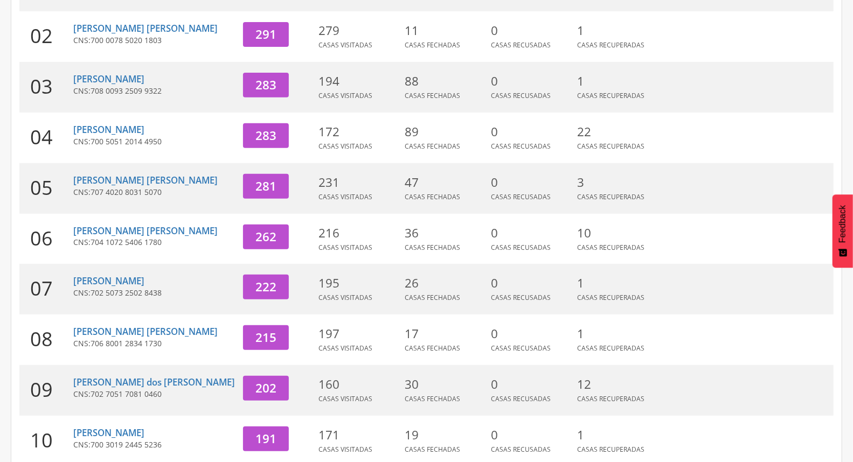
scroll to position [225, 0]
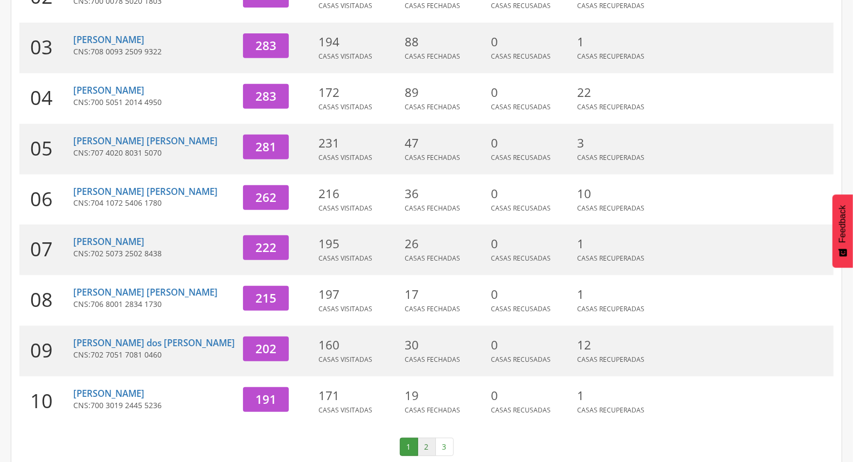
click at [423, 438] on link "2" at bounding box center [427, 447] width 18 height 18
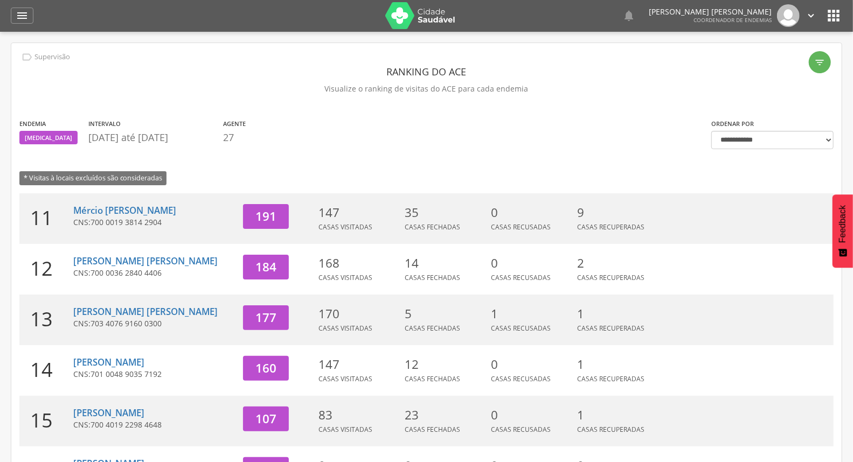
scroll to position [0, 0]
click at [149, 209] on link "Mércio [PERSON_NAME]" at bounding box center [124, 211] width 103 height 12
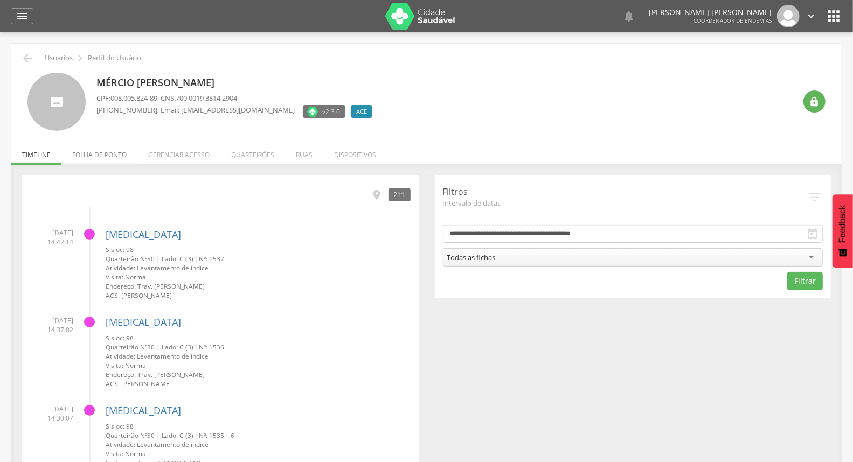
click at [81, 157] on li "Folha de ponto" at bounding box center [99, 152] width 76 height 25
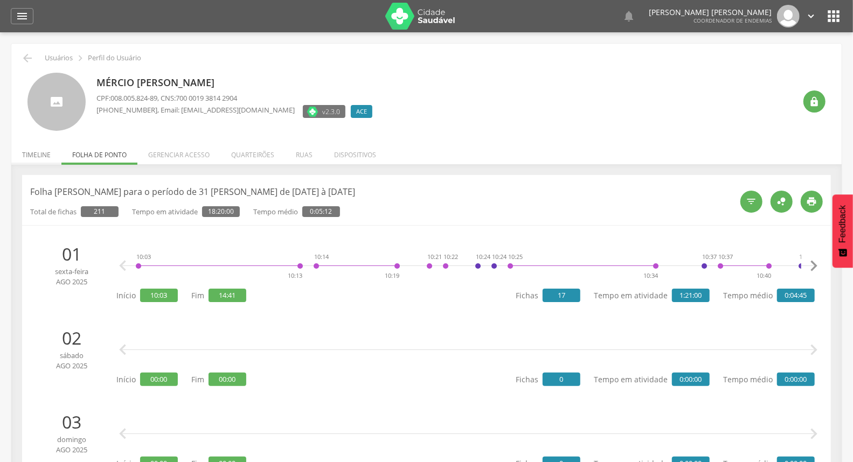
drag, startPoint x: 30, startPoint y: 153, endPoint x: 16, endPoint y: 94, distance: 60.4
click at [30, 152] on li "Timeline" at bounding box center [36, 152] width 50 height 25
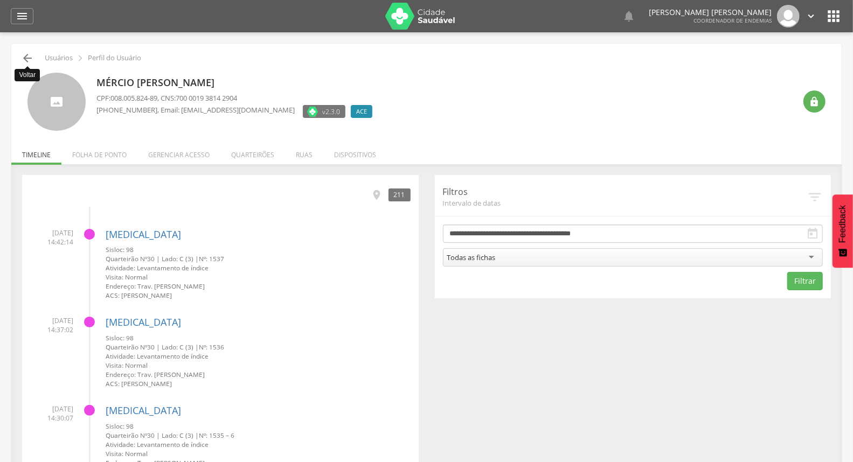
click at [28, 54] on icon "" at bounding box center [27, 58] width 13 height 13
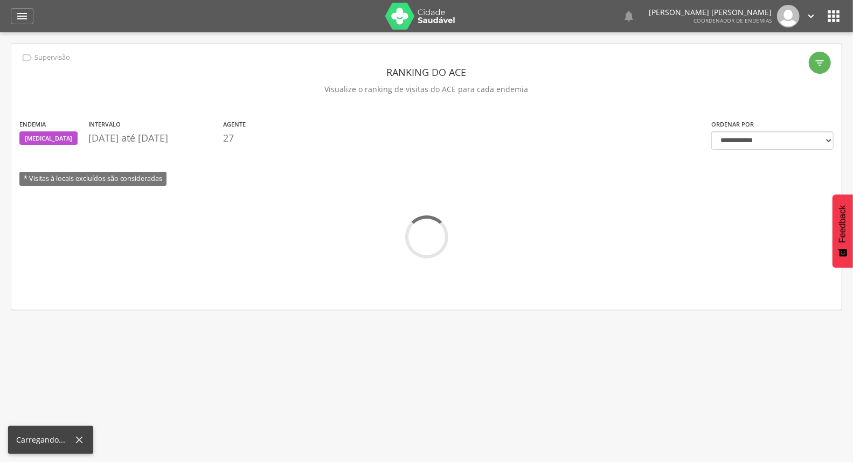
drag, startPoint x: 23, startPoint y: 15, endPoint x: 22, endPoint y: 39, distance: 23.7
click at [23, 16] on icon "" at bounding box center [22, 16] width 13 height 13
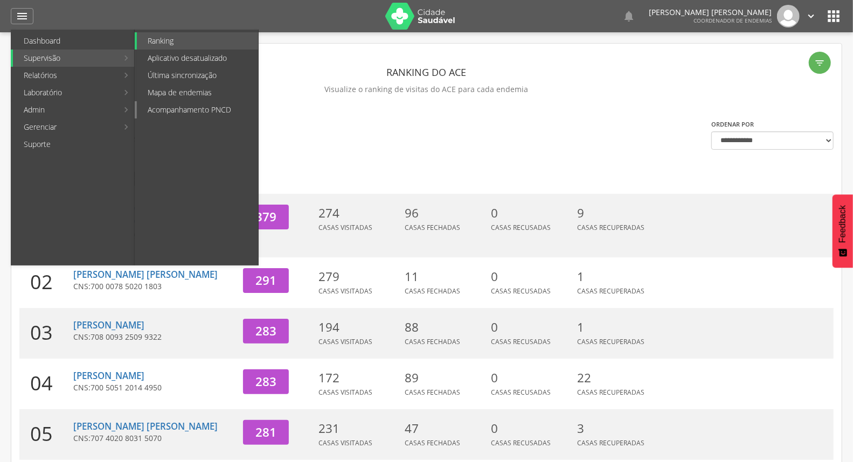
click at [233, 115] on link "Acompanhamento PNCD" at bounding box center [197, 109] width 121 height 17
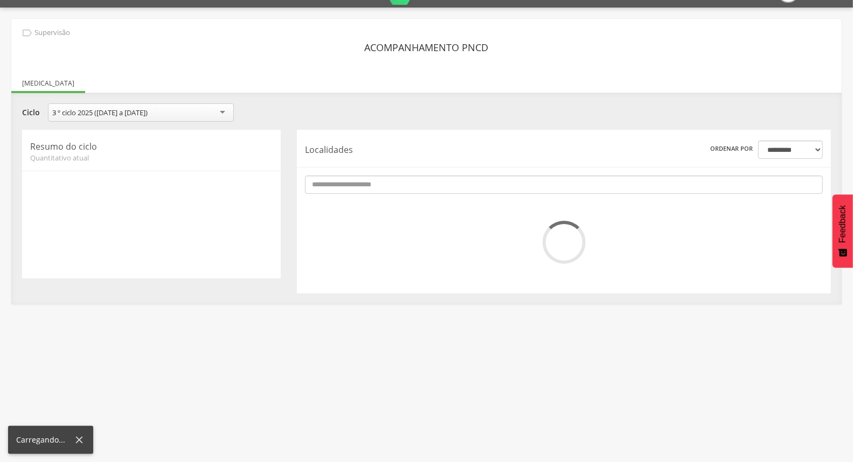
scroll to position [32, 0]
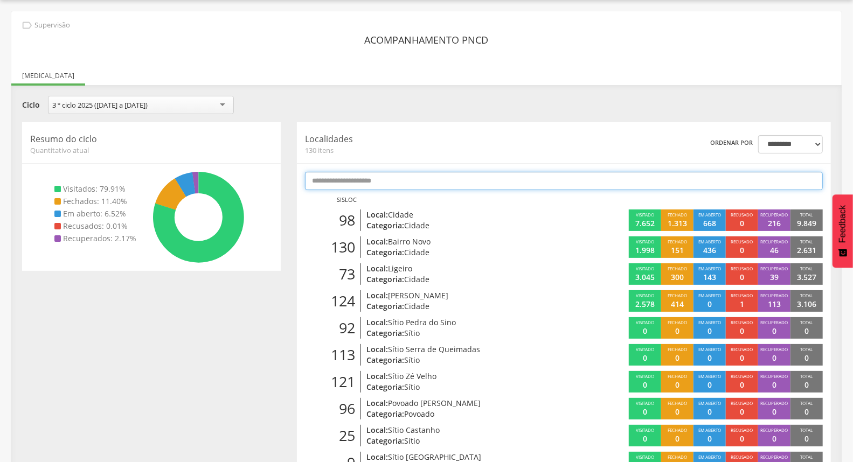
click at [570, 175] on input "text" at bounding box center [564, 181] width 518 height 18
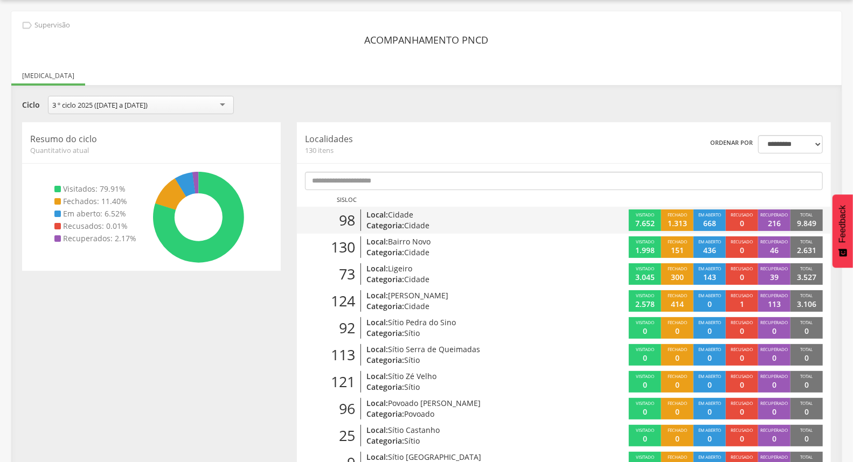
click at [547, 208] on div "98 Local: Cidade Categoria: Cidade Visitado 7.652 Fechado 1.313 Em aberto 668 R…" at bounding box center [564, 220] width 534 height 27
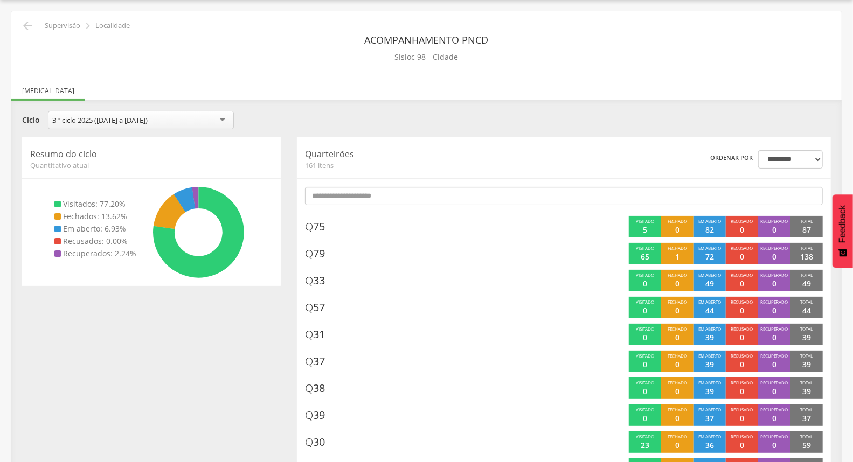
click at [542, 197] on input "text" at bounding box center [564, 196] width 518 height 18
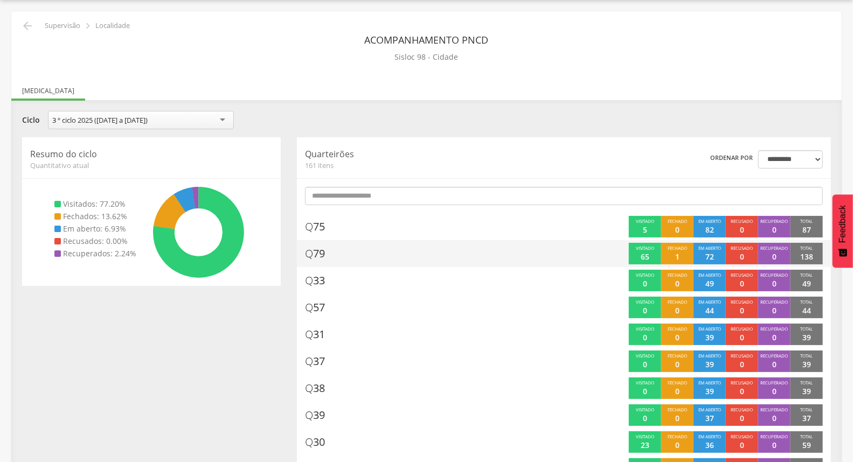
click at [503, 251] on div "Q 79" at bounding box center [427, 254] width 245 height 22
click at [502, 251] on div "Q 79" at bounding box center [427, 254] width 245 height 22
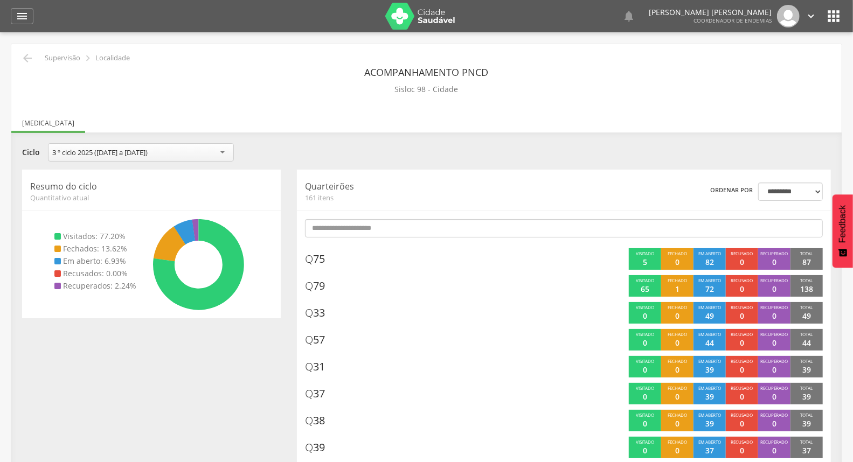
click at [499, 119] on ul "[MEDICAL_DATA]" at bounding box center [426, 123] width 831 height 9
click at [19, 56] on div " Supervisão  Localidade" at bounding box center [74, 58] width 111 height 13
click at [23, 20] on icon "" at bounding box center [22, 16] width 13 height 13
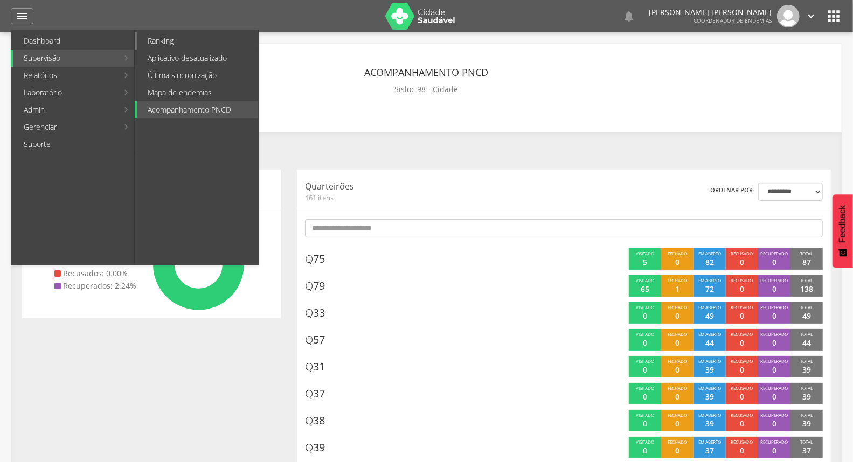
click at [173, 38] on link "Ranking" at bounding box center [197, 40] width 121 height 17
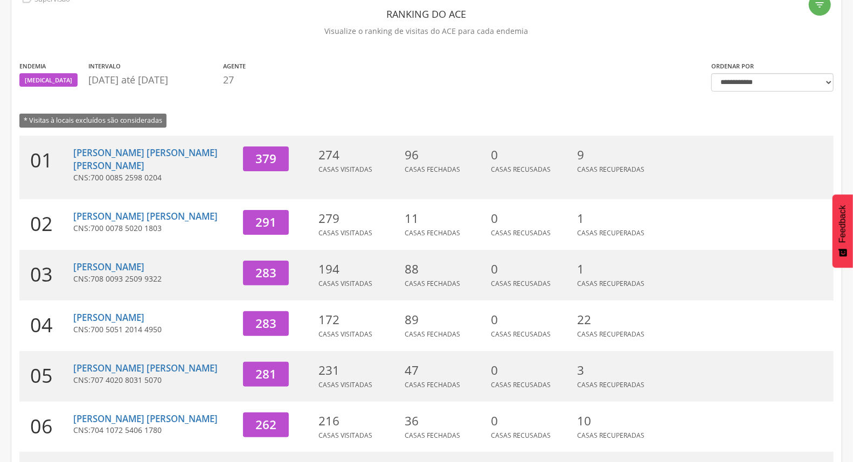
scroll to position [286, 0]
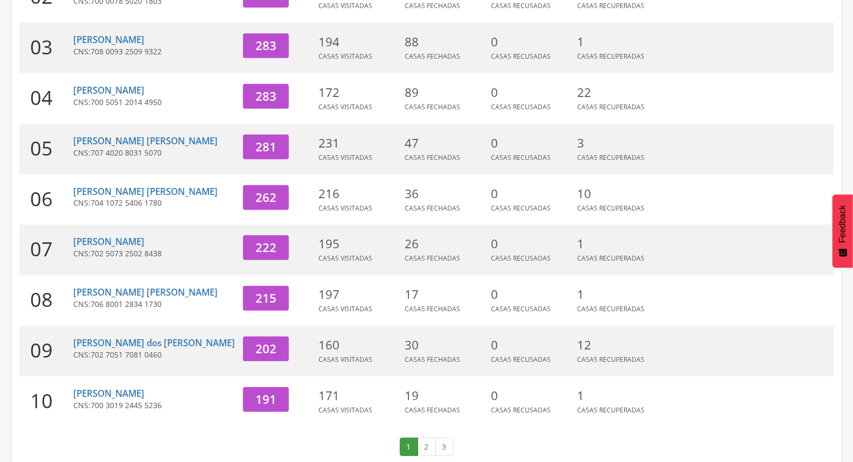
click at [431, 438] on link "2" at bounding box center [427, 447] width 18 height 18
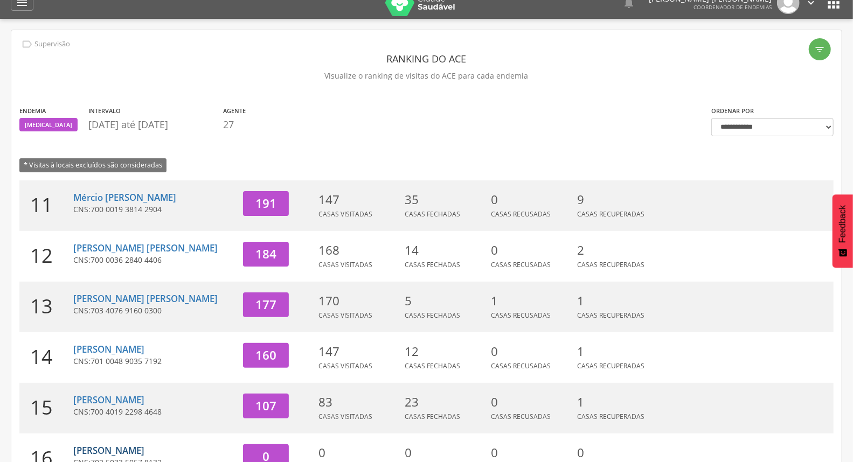
scroll to position [0, 0]
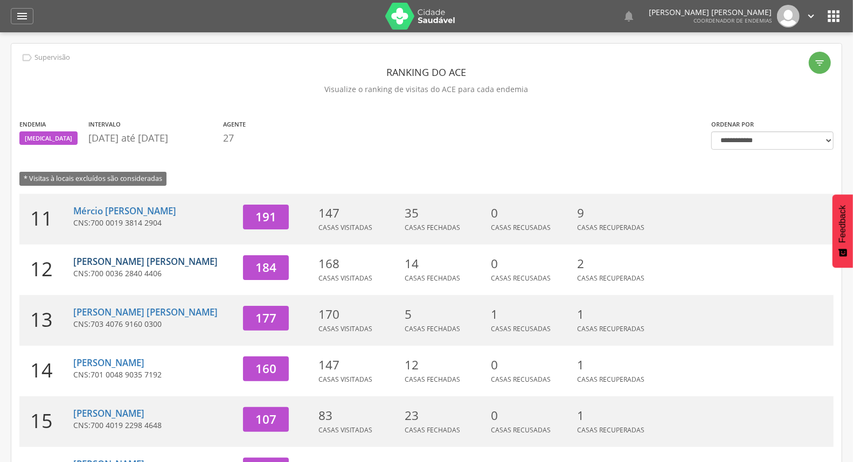
click at [108, 265] on link "[PERSON_NAME]" at bounding box center [145, 261] width 144 height 12
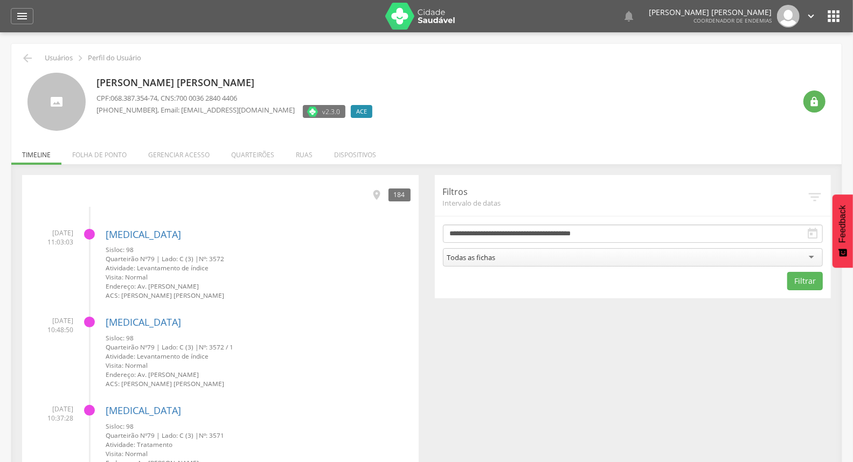
click at [807, 15] on icon "" at bounding box center [811, 16] width 12 height 12
click at [764, 63] on link "Sair" at bounding box center [773, 62] width 85 height 13
